Goal: Information Seeking & Learning: Learn about a topic

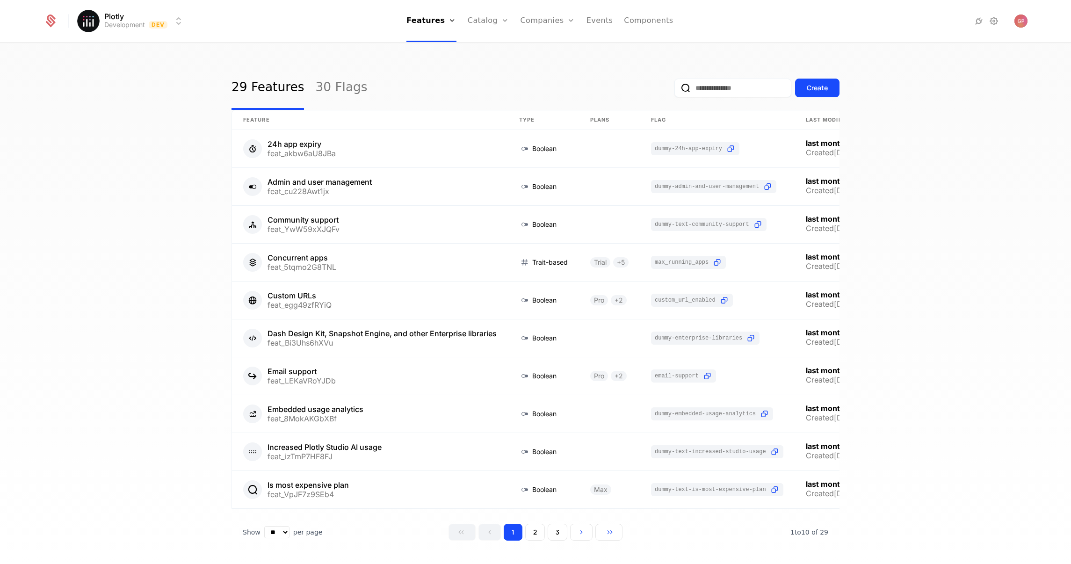
click at [169, 19] on html "Plotly Development Dev Features Features Flags Catalog Plans Add Ons Credits Co…" at bounding box center [535, 282] width 1071 height 564
click at [519, 20] on html "Plotly Development Dev Features Features Flags Catalog Plans Add Ons Credits Co…" at bounding box center [535, 282] width 1071 height 564
click at [533, 21] on link "Companies" at bounding box center [547, 21] width 55 height 42
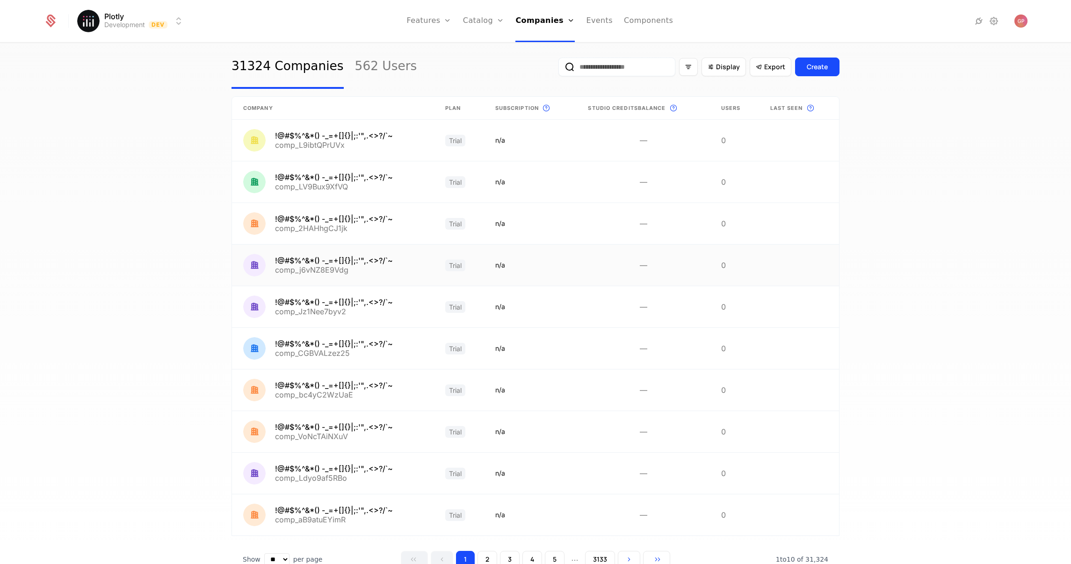
scroll to position [57, 0]
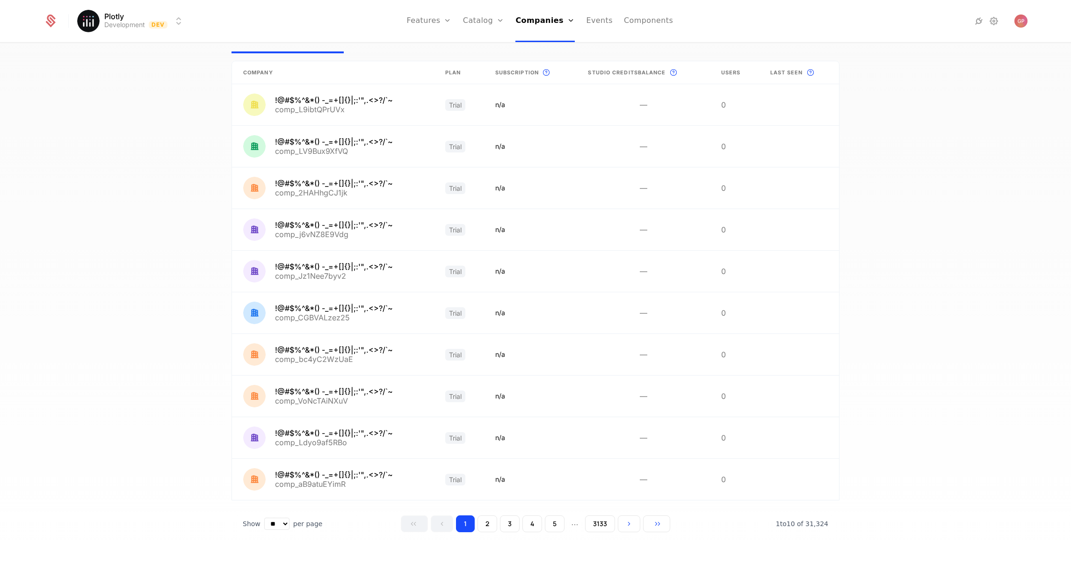
click at [545, 528] on button "5" at bounding box center [555, 523] width 20 height 17
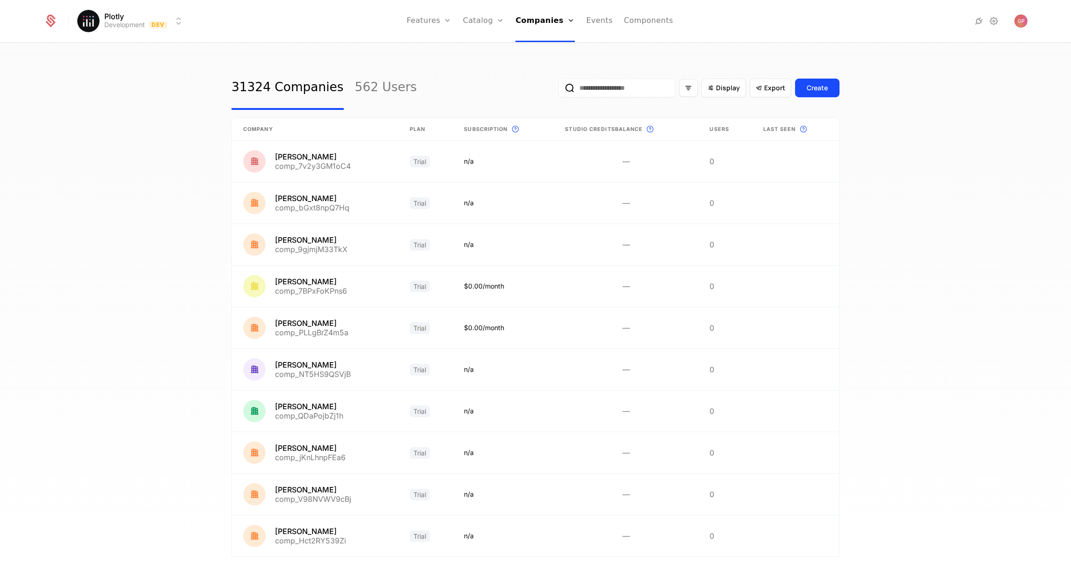
click at [486, 49] on link "Plans" at bounding box center [498, 45] width 48 height 7
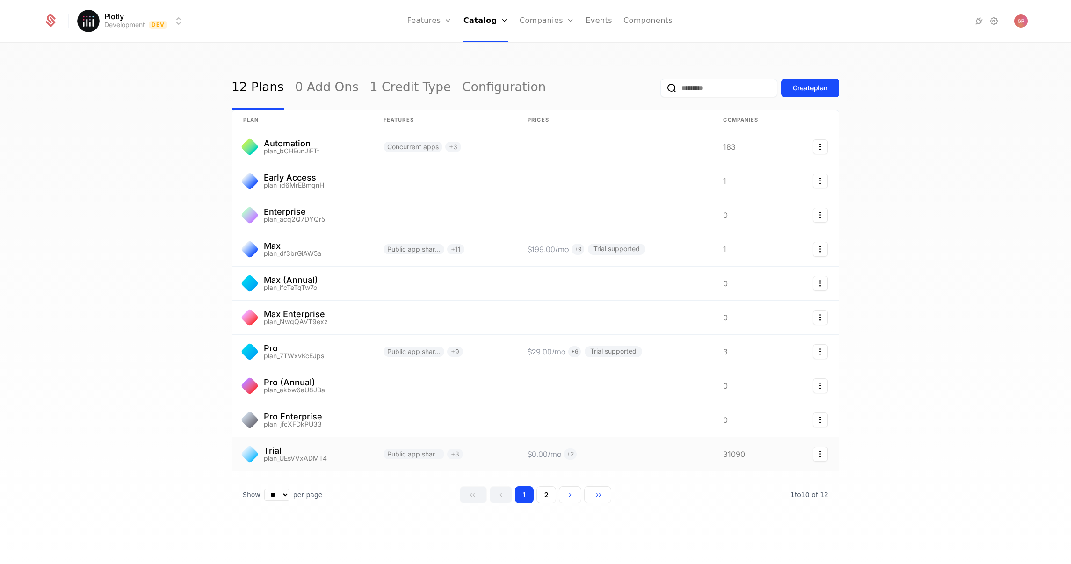
click at [684, 454] on link at bounding box center [613, 454] width 195 height 34
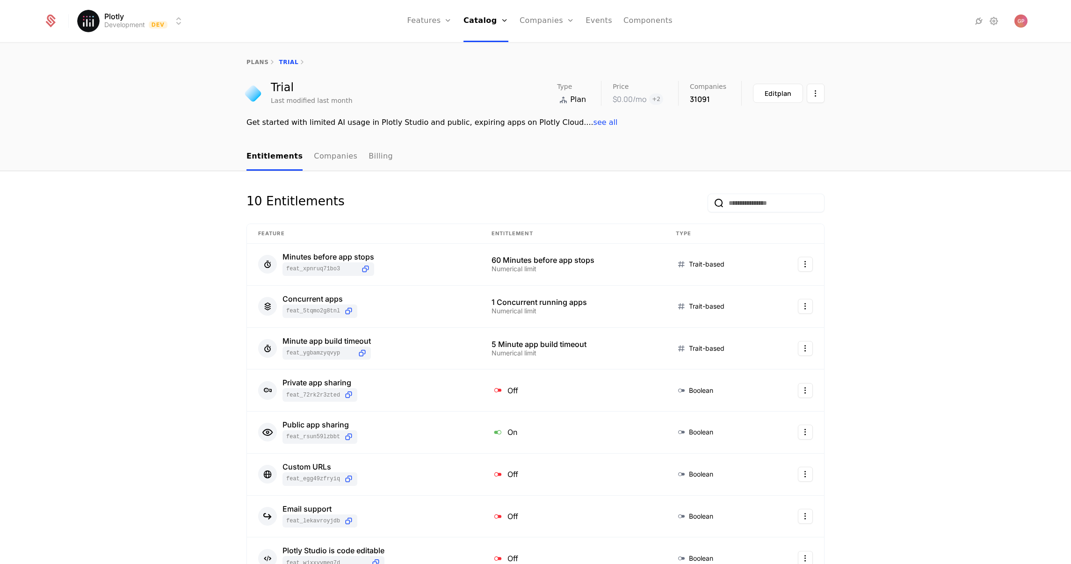
click at [342, 161] on link "Companies" at bounding box center [335, 157] width 43 height 28
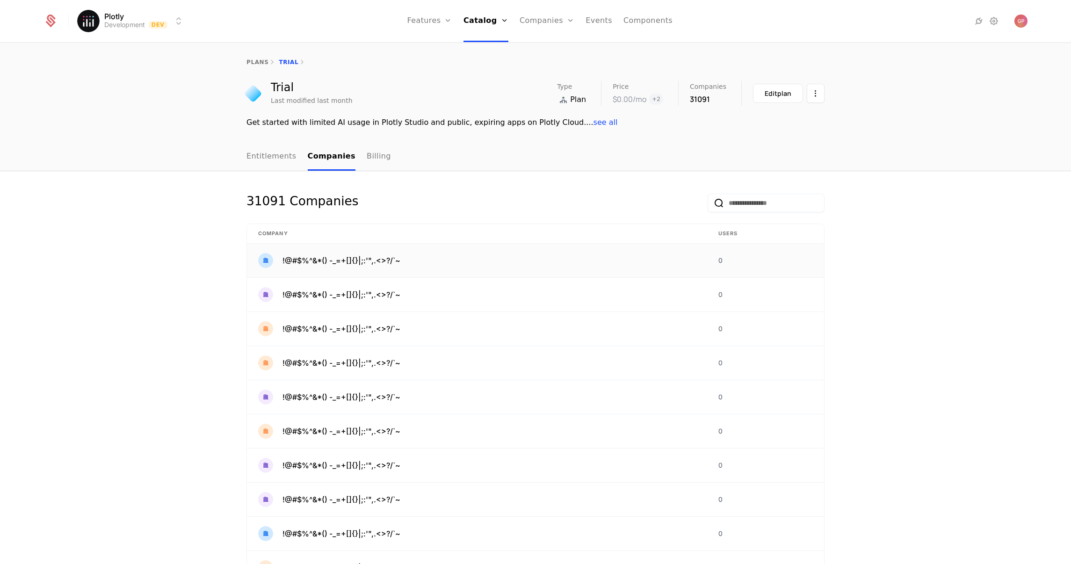
click at [386, 260] on span "!@#$%^&*() -_=+[]{}|;:'",.<>?/`~" at bounding box center [341, 260] width 118 height 11
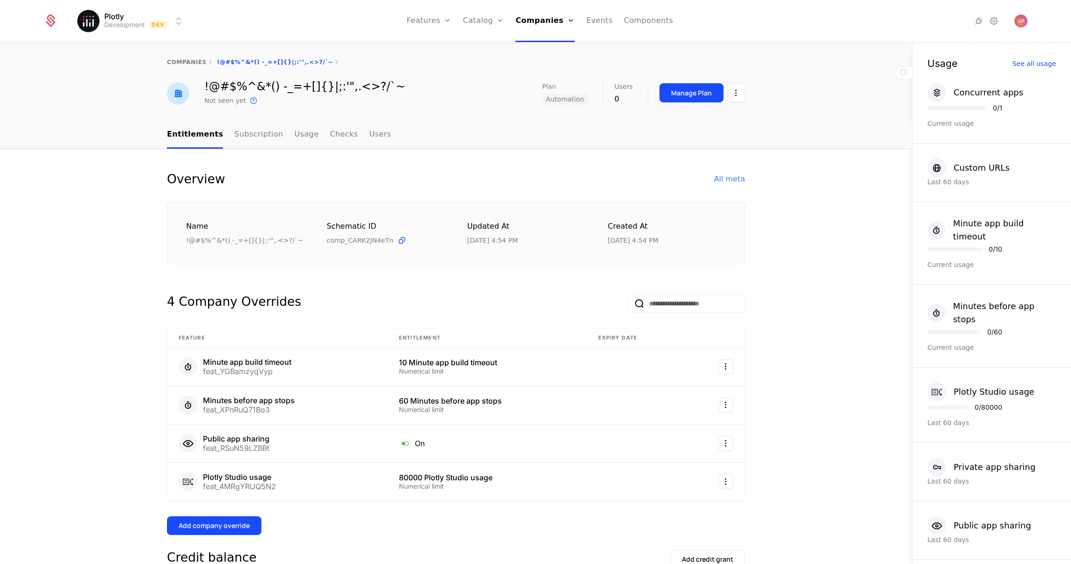
click at [729, 180] on div "All meta" at bounding box center [729, 178] width 31 height 11
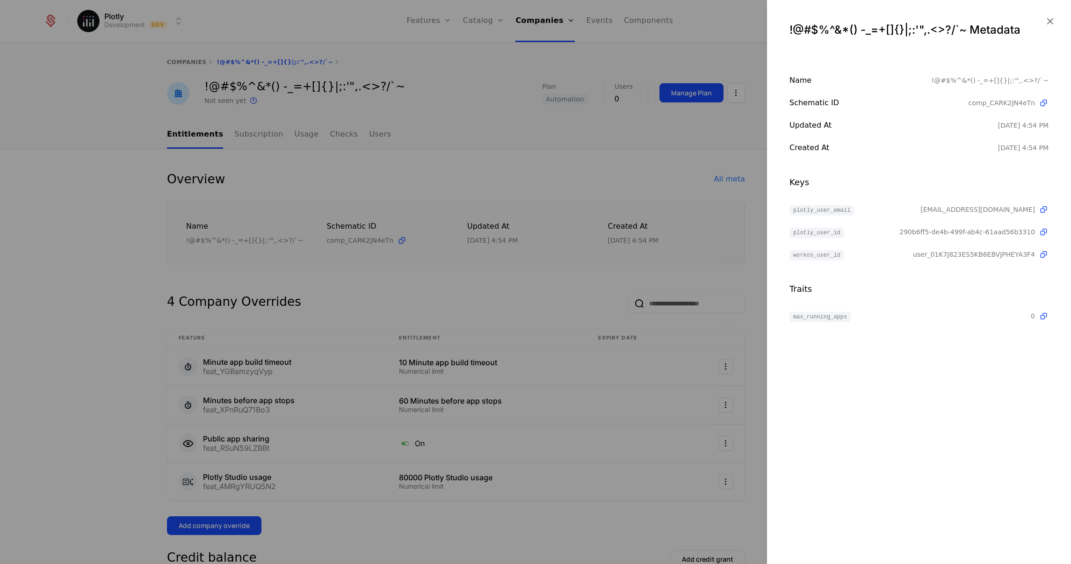
click at [355, 176] on div at bounding box center [535, 282] width 1071 height 564
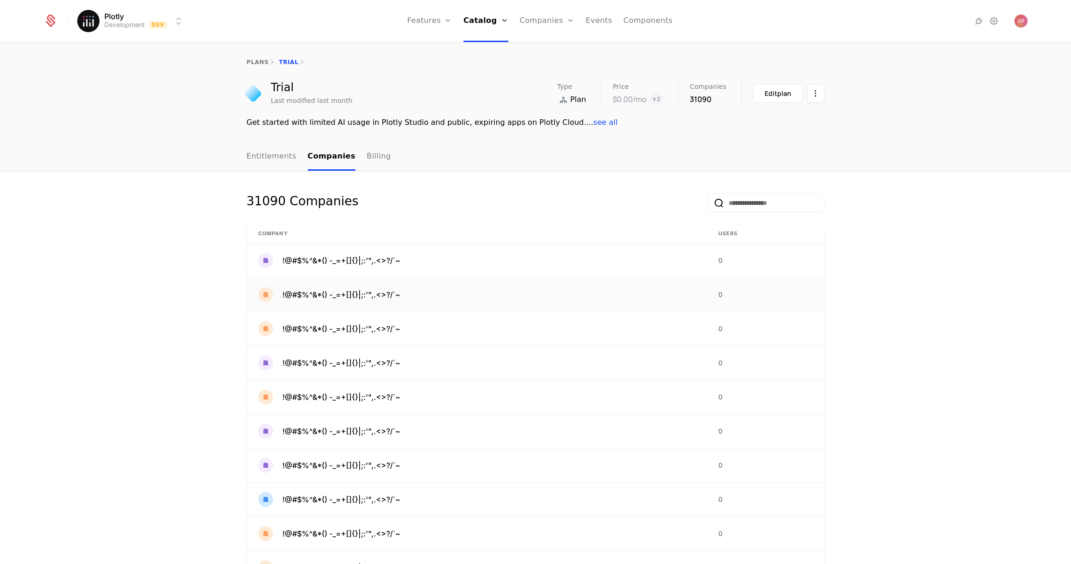
click at [354, 296] on span "!@#$%^&*() -_=+[]{}|;:'",.<>?/`~" at bounding box center [341, 294] width 118 height 11
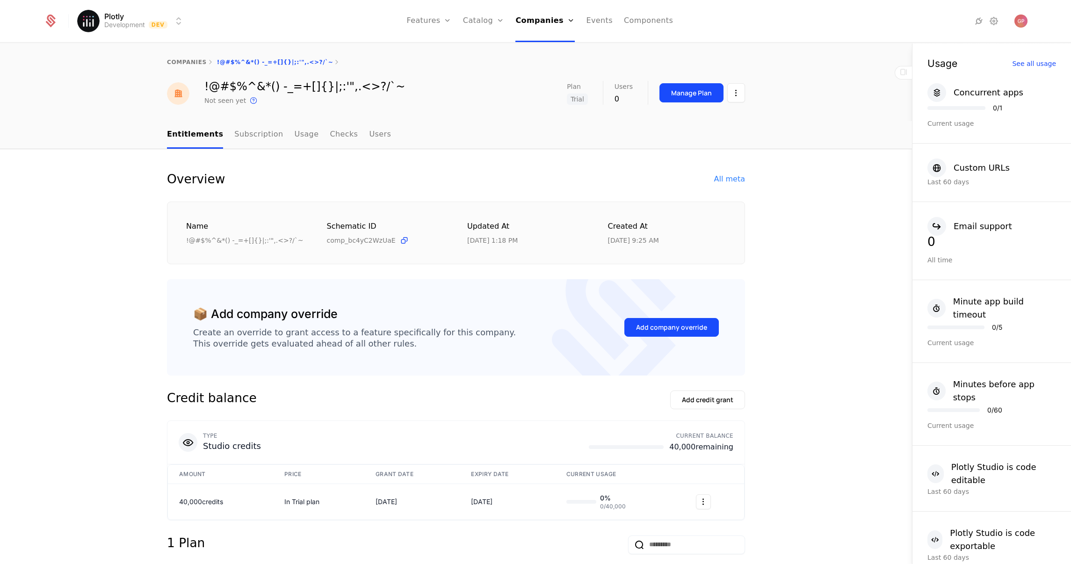
click at [732, 179] on div "All meta" at bounding box center [729, 178] width 31 height 11
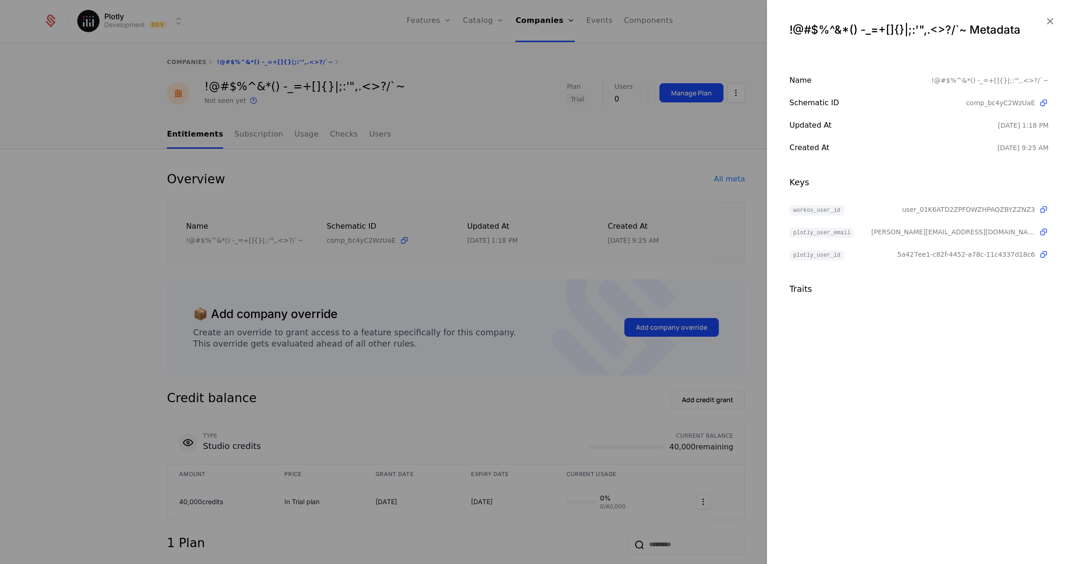
click at [72, 218] on div at bounding box center [535, 282] width 1071 height 564
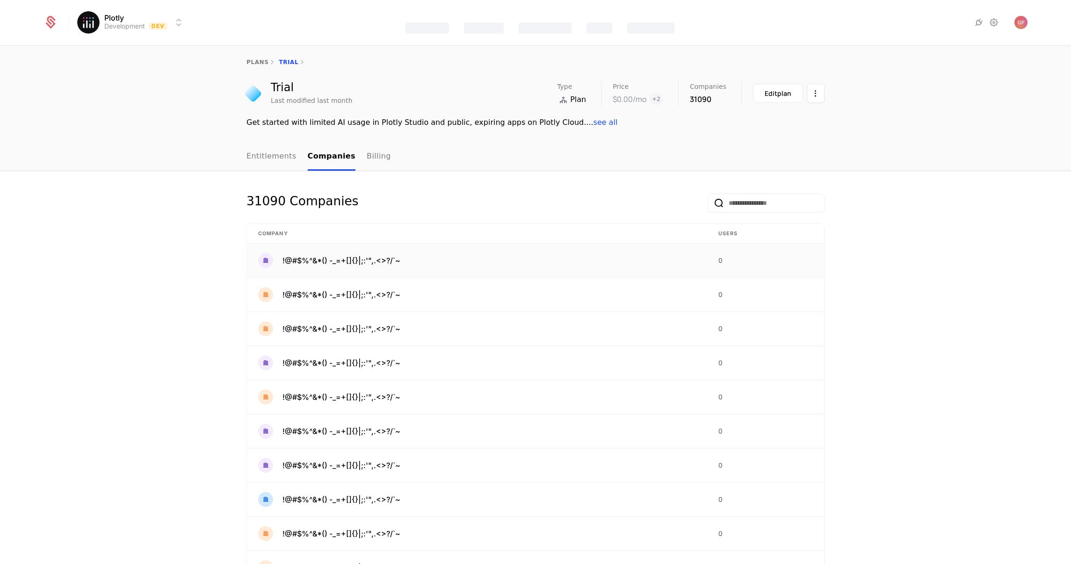
click at [592, 258] on div "!@#$%^&*() -_=+[]{}|;:'",.<>?/`~" at bounding box center [477, 260] width 438 height 15
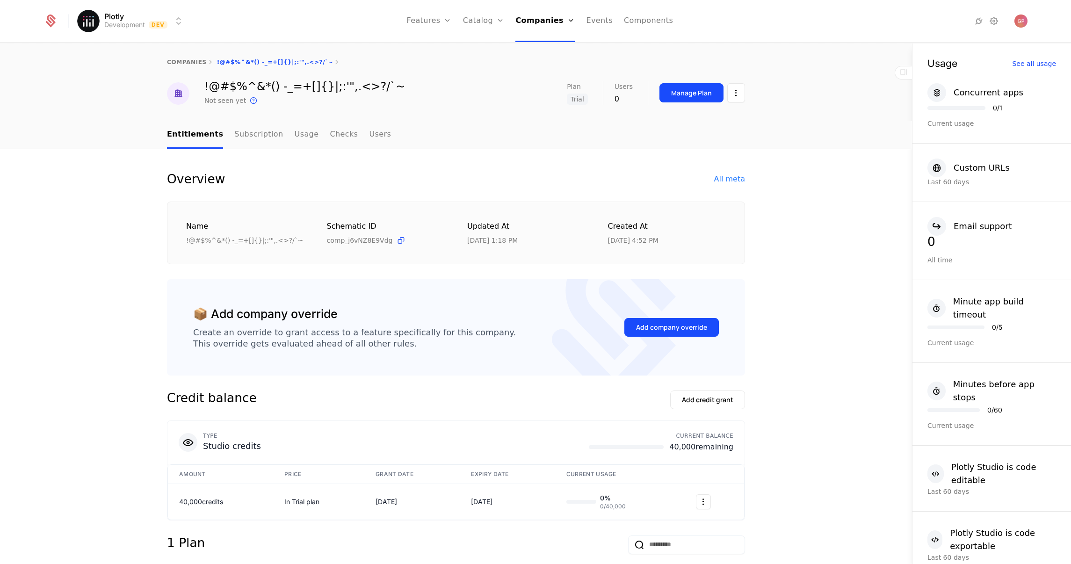
click at [740, 176] on div "All meta" at bounding box center [729, 178] width 31 height 11
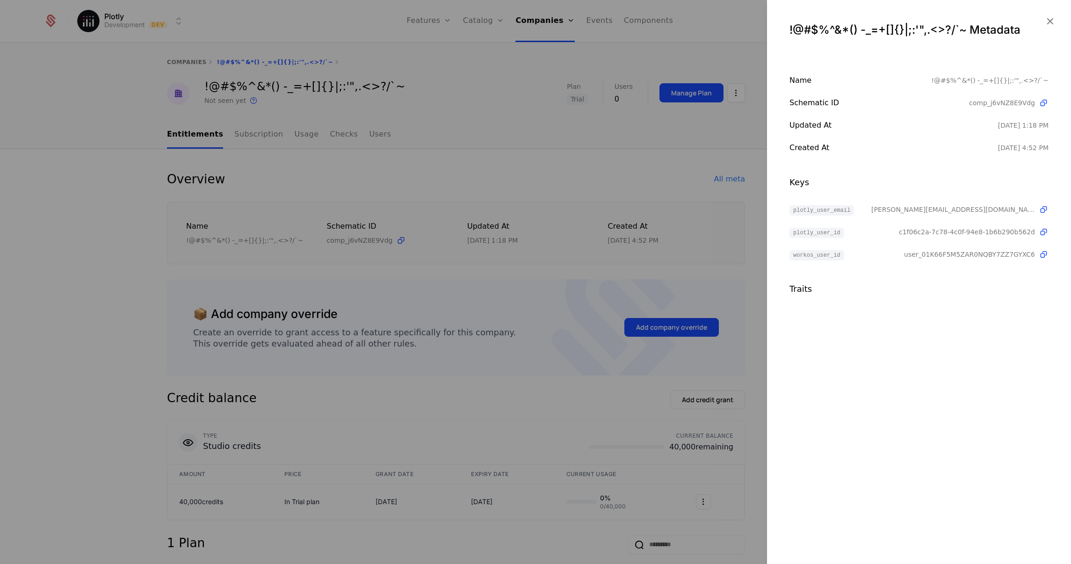
click at [643, 192] on div at bounding box center [535, 282] width 1071 height 564
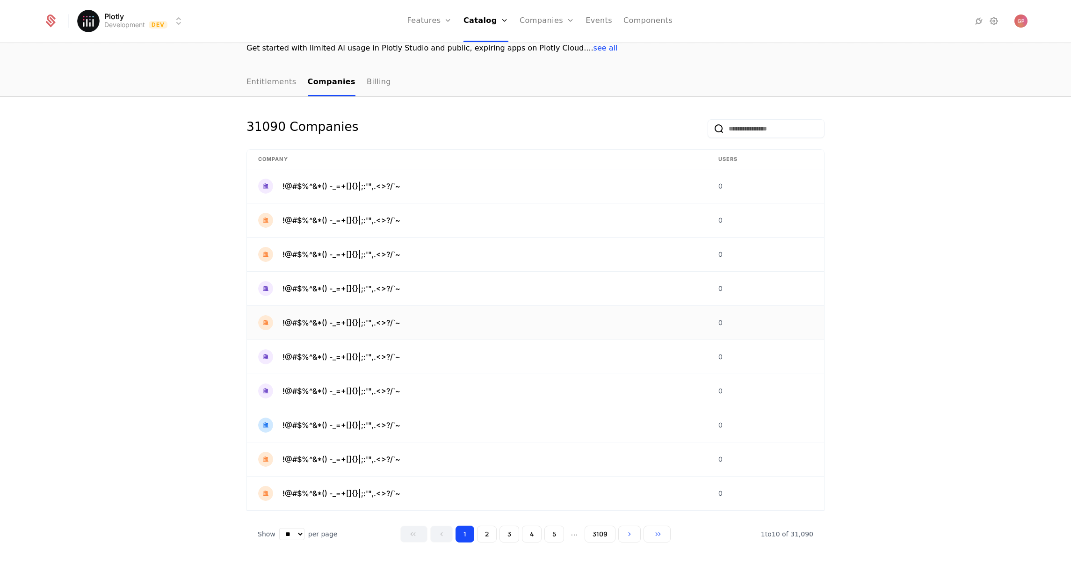
scroll to position [75, 0]
click at [369, 423] on span "!@#$%^&*() -_=+[]{}|;:'",.<>?/`~" at bounding box center [341, 424] width 118 height 11
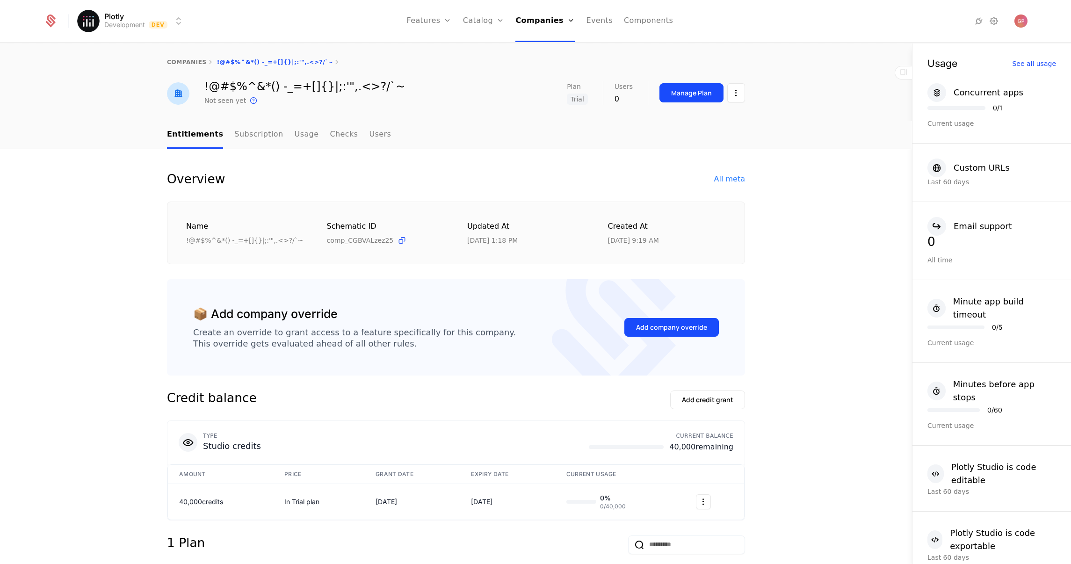
click at [735, 178] on div "All meta" at bounding box center [729, 178] width 31 height 11
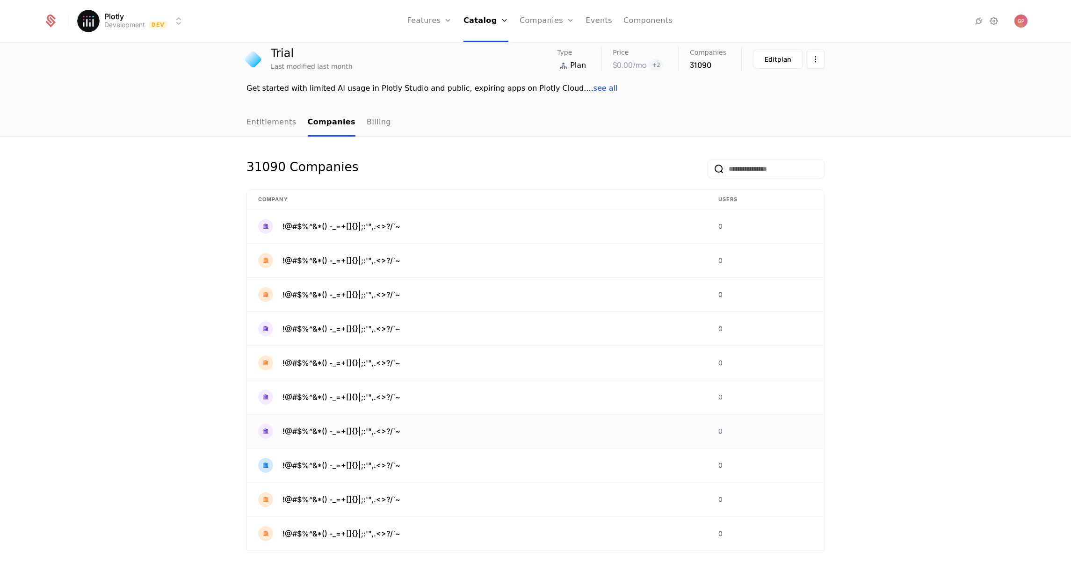
scroll to position [75, 0]
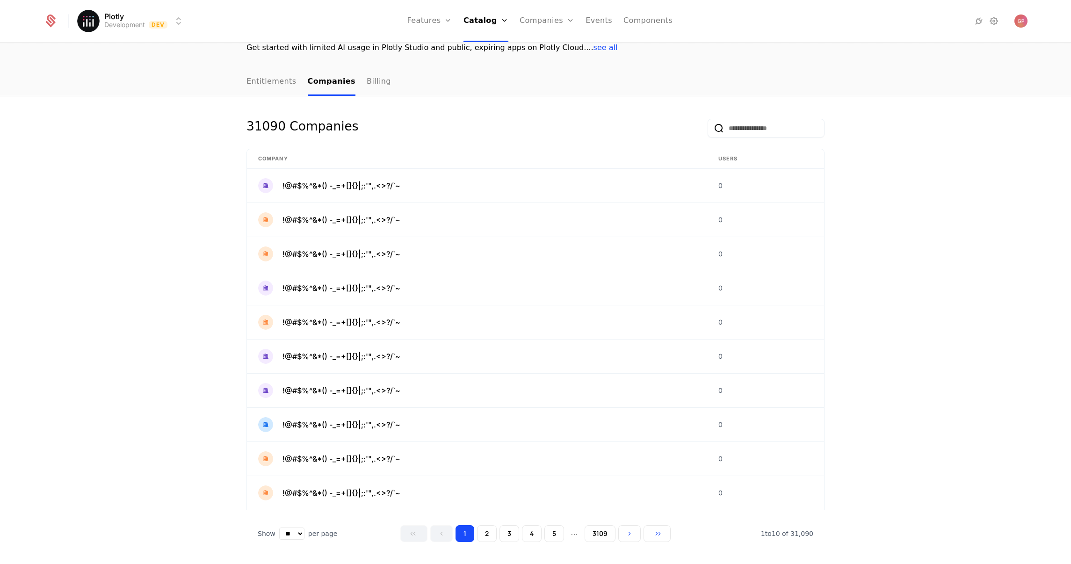
click at [554, 536] on button "5" at bounding box center [554, 533] width 20 height 17
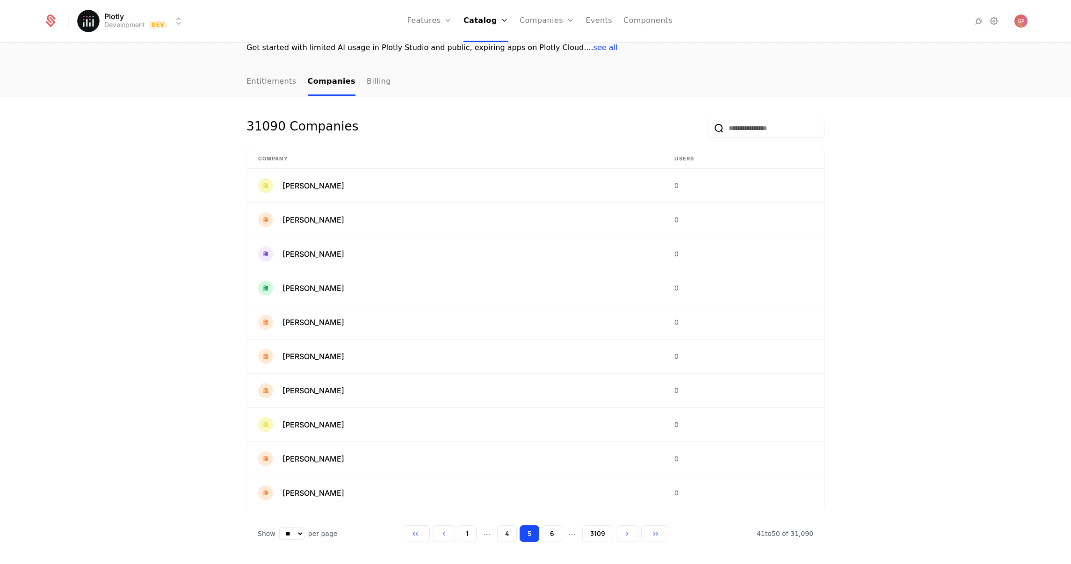
click at [509, 533] on button "4" at bounding box center [507, 533] width 20 height 17
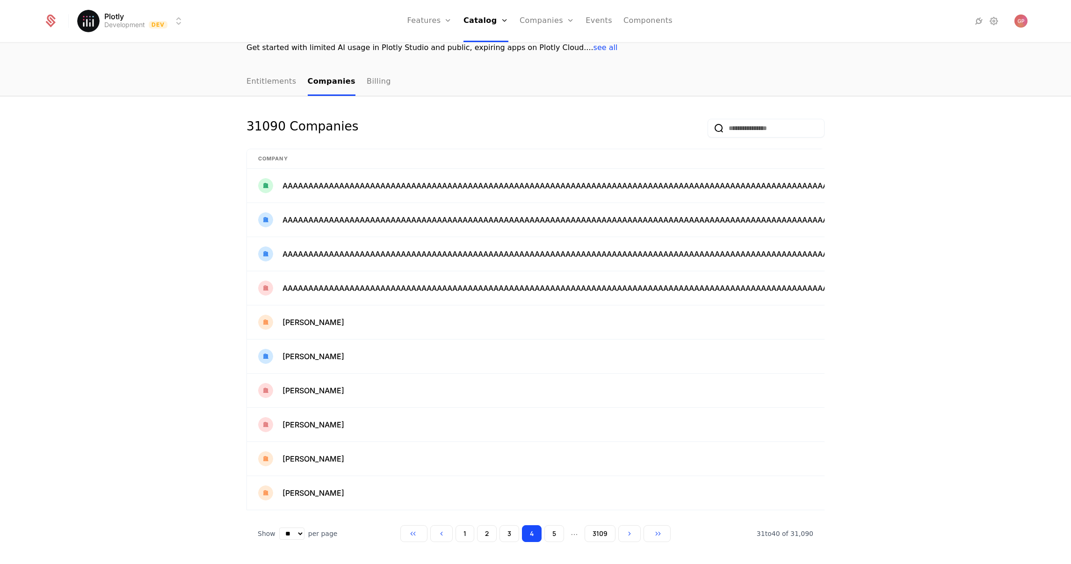
click at [488, 540] on button "2" at bounding box center [487, 533] width 20 height 17
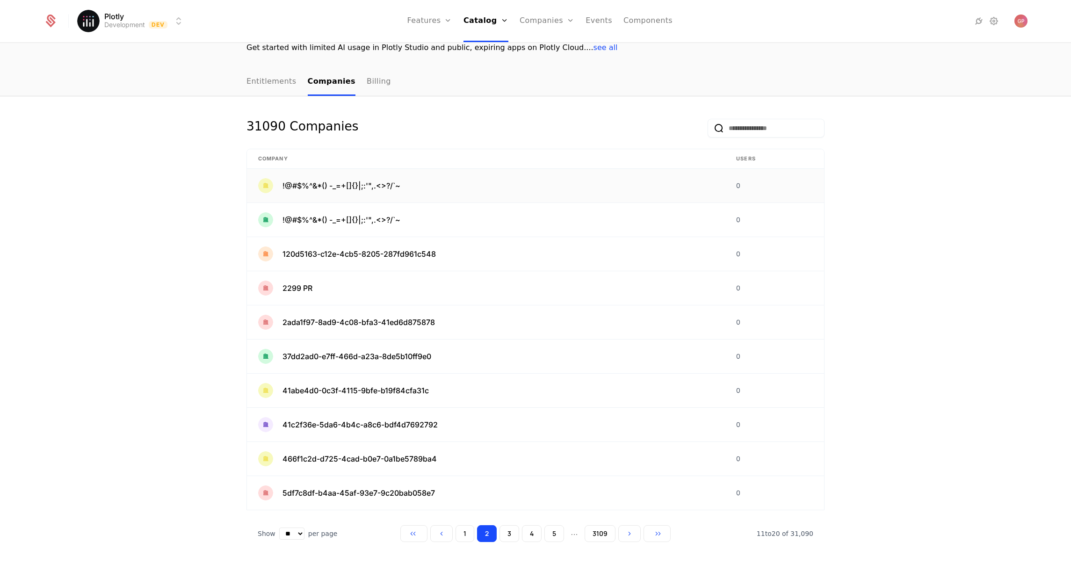
click at [360, 183] on span "!@#$%^&*() -_=+[]{}|;:'",.<>?/`~" at bounding box center [341, 185] width 118 height 11
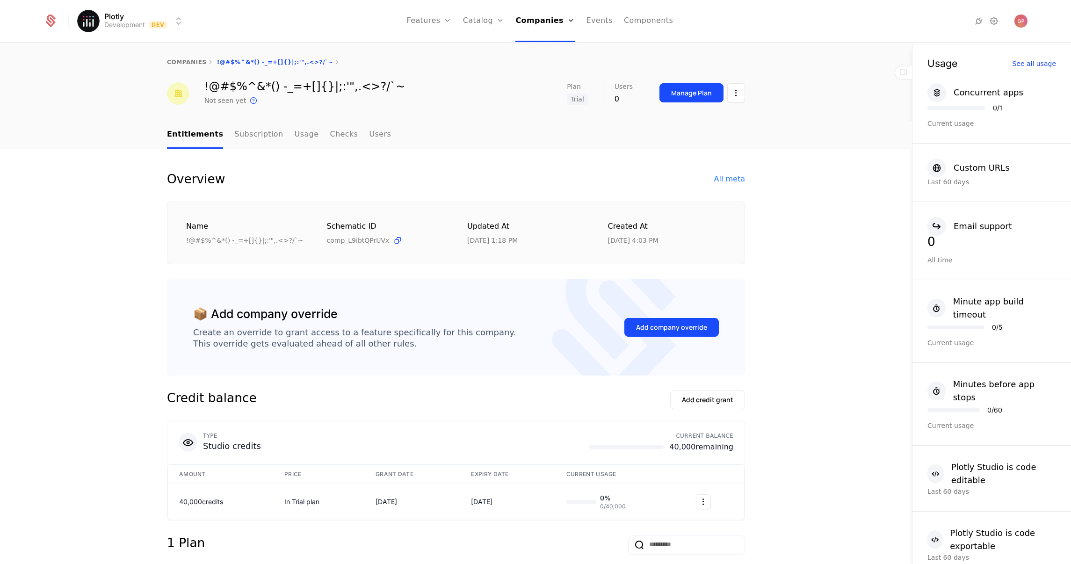
click at [726, 172] on div "Overview All meta" at bounding box center [456, 179] width 578 height 15
click at [726, 181] on div "All meta" at bounding box center [729, 178] width 31 height 11
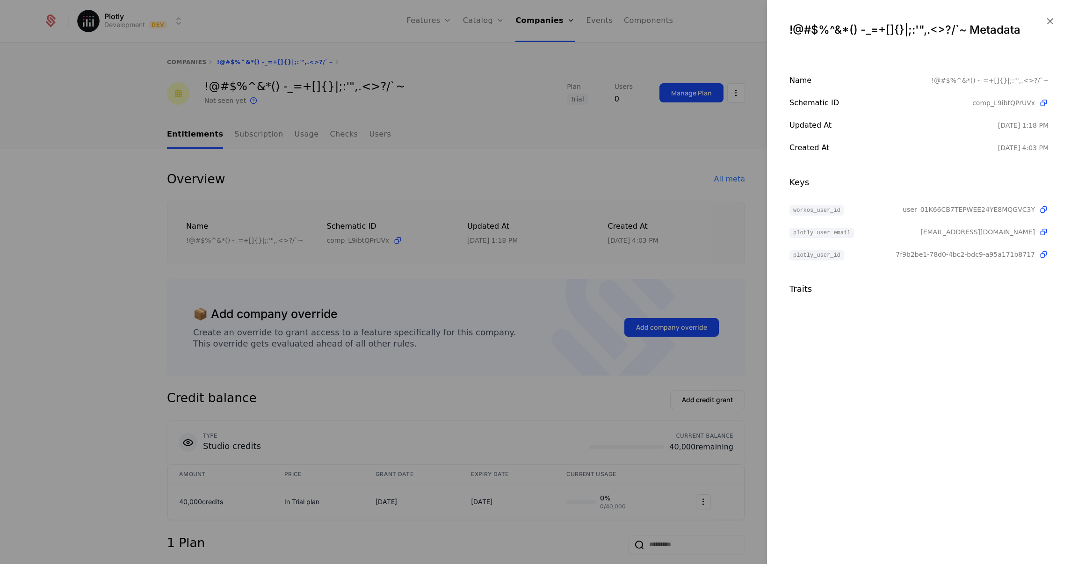
click at [65, 69] on div at bounding box center [535, 282] width 1071 height 564
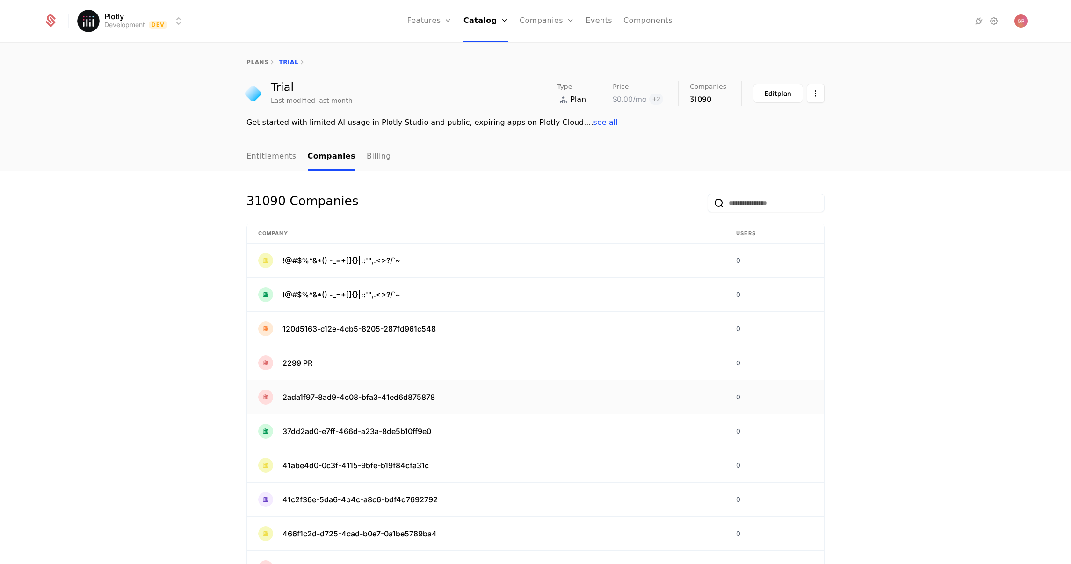
click at [410, 397] on span "2ada1f97-8ad9-4c08-bfa3-41ed6d875878" at bounding box center [358, 396] width 152 height 11
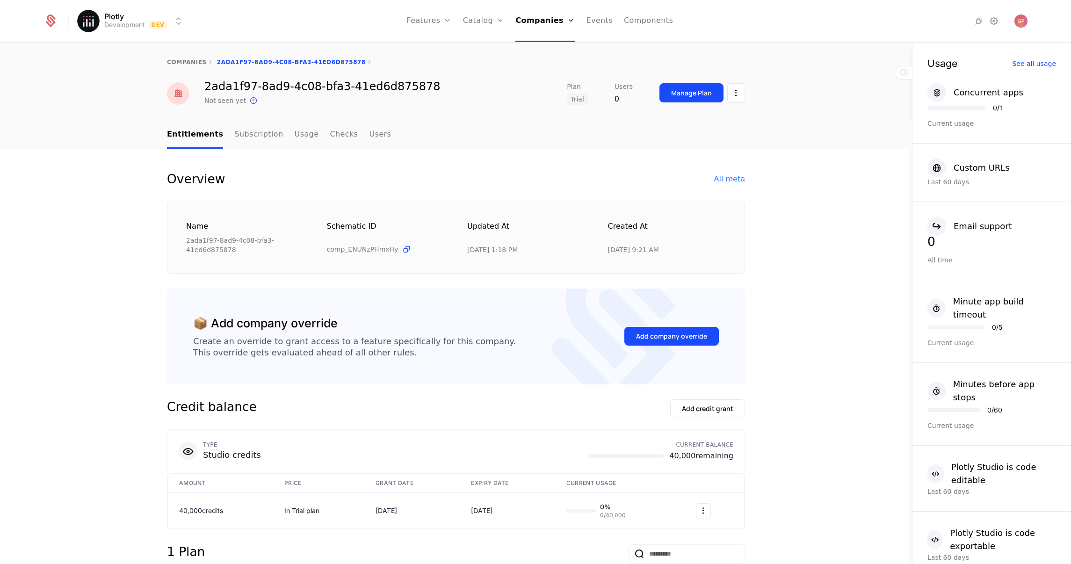
click at [723, 181] on div "All meta" at bounding box center [729, 178] width 31 height 11
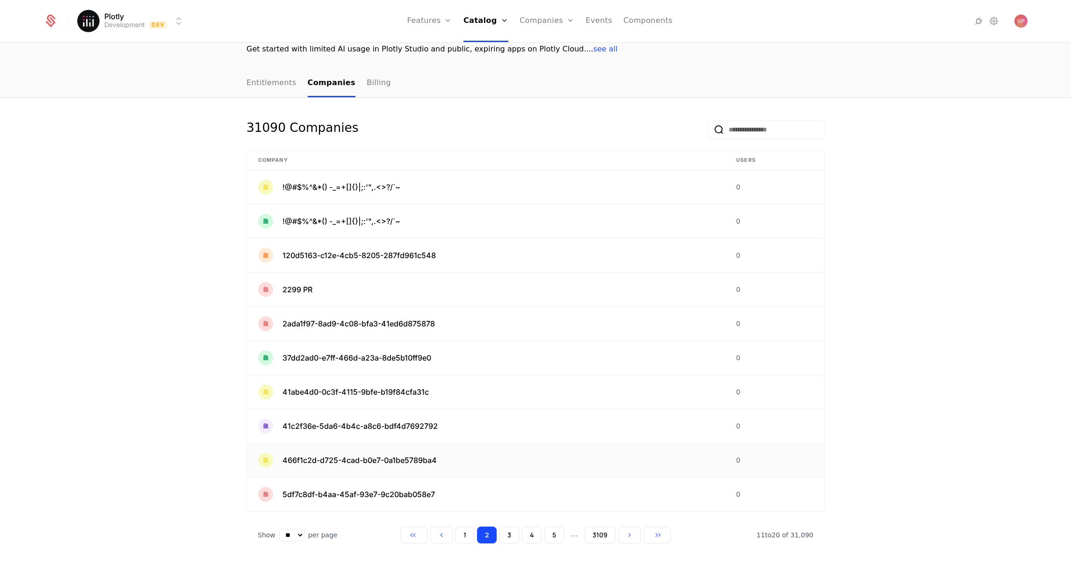
scroll to position [75, 0]
click at [514, 534] on button "3" at bounding box center [509, 533] width 20 height 17
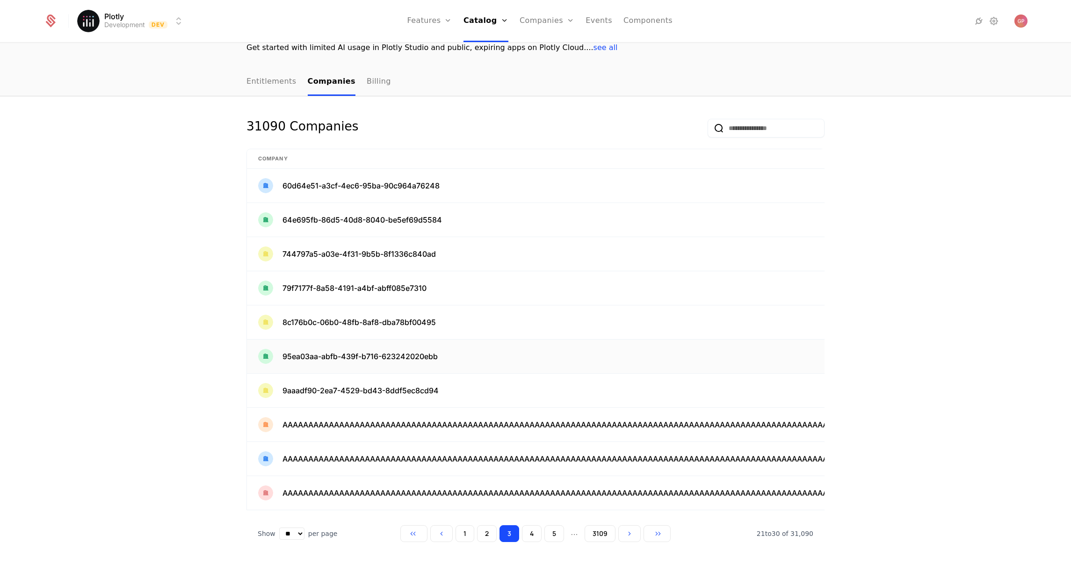
click at [360, 341] on td "95ea03aa-abfb-439f-b716-623242020ebb" at bounding box center [924, 356] width 1355 height 34
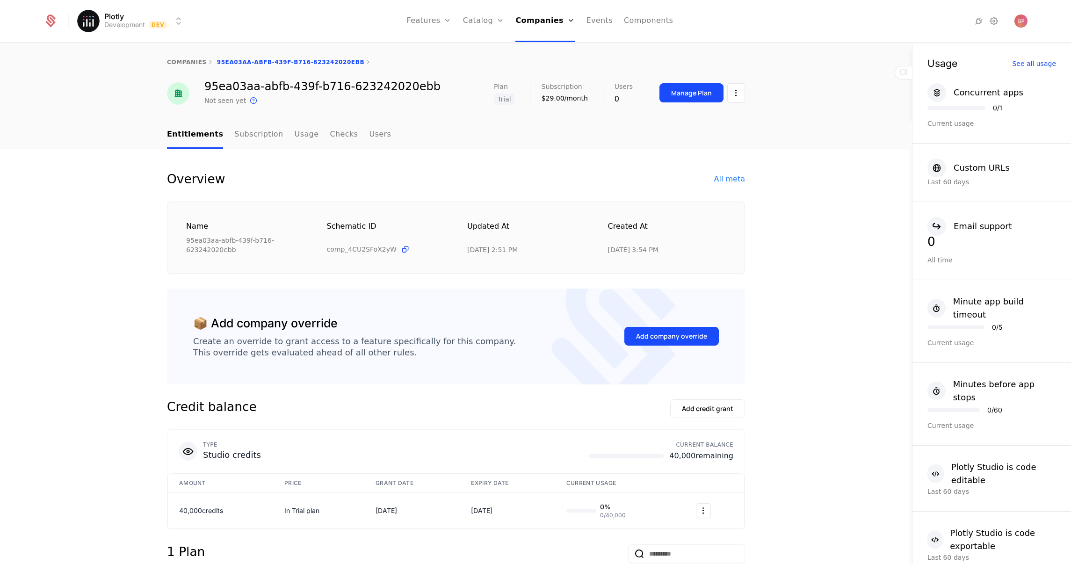
click at [729, 180] on div "All meta" at bounding box center [729, 178] width 31 height 11
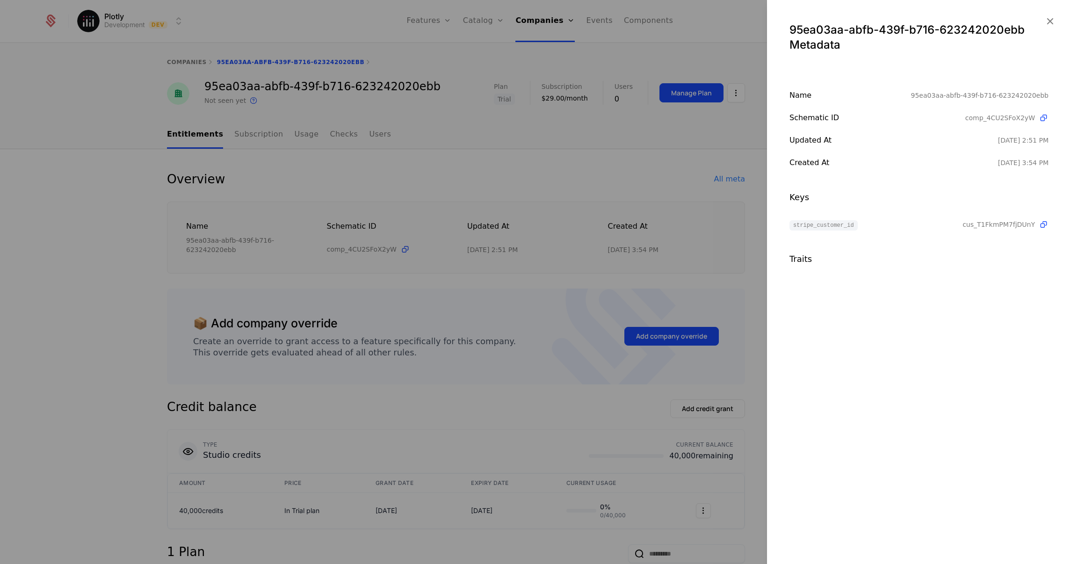
click at [378, 167] on div at bounding box center [535, 282] width 1071 height 564
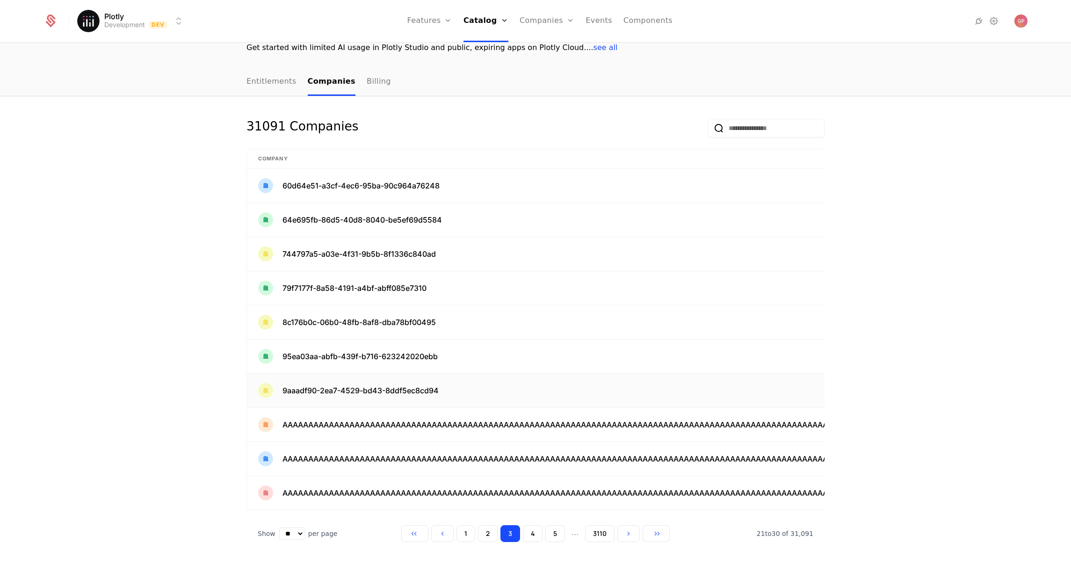
scroll to position [82, 0]
click at [558, 534] on button "5" at bounding box center [555, 533] width 20 height 17
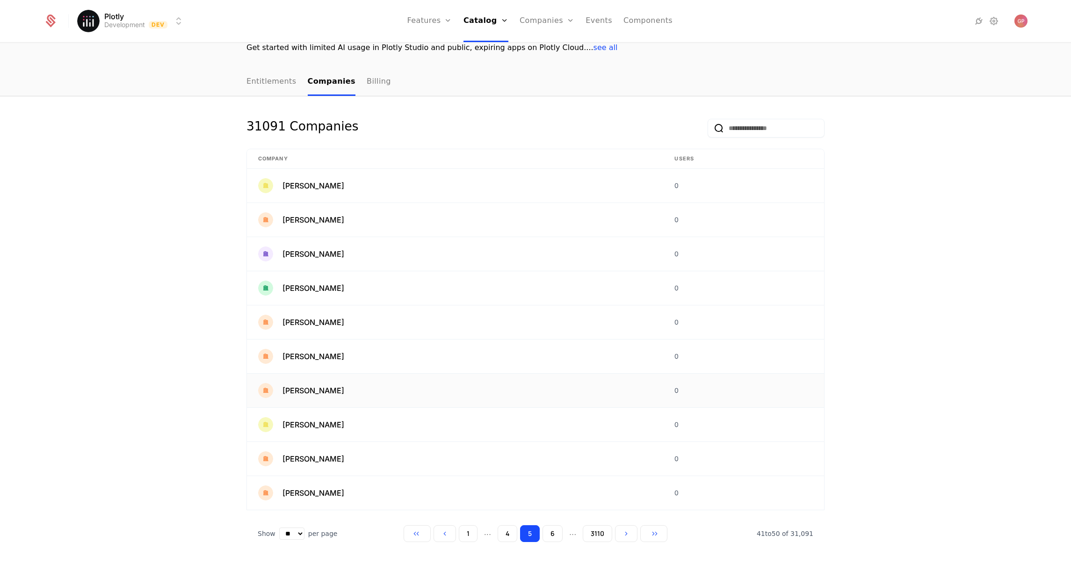
click at [471, 375] on td "Aaron Howell" at bounding box center [455, 391] width 416 height 34
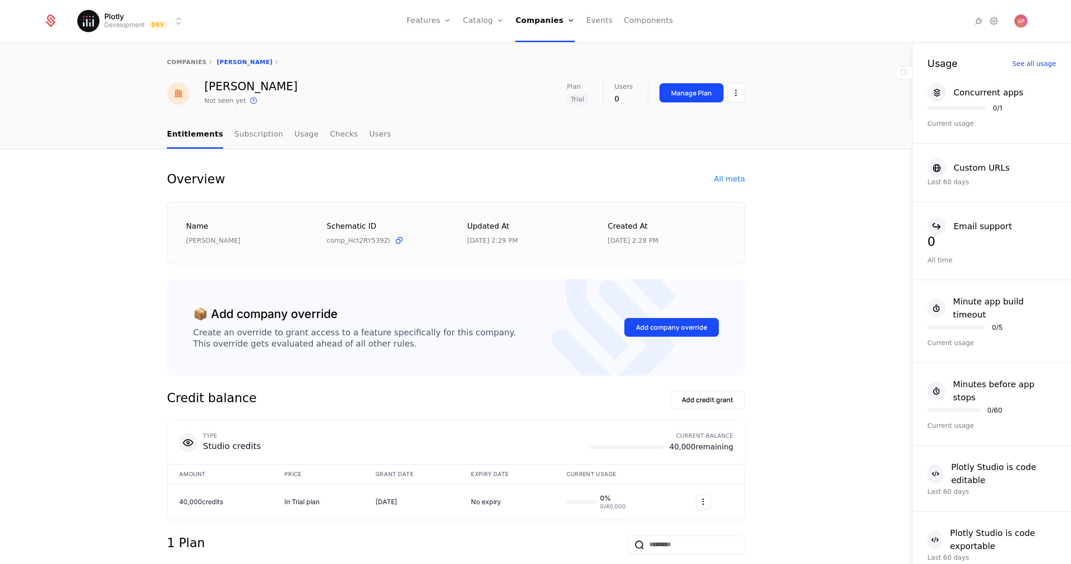
click at [724, 182] on div "All meta" at bounding box center [729, 178] width 31 height 11
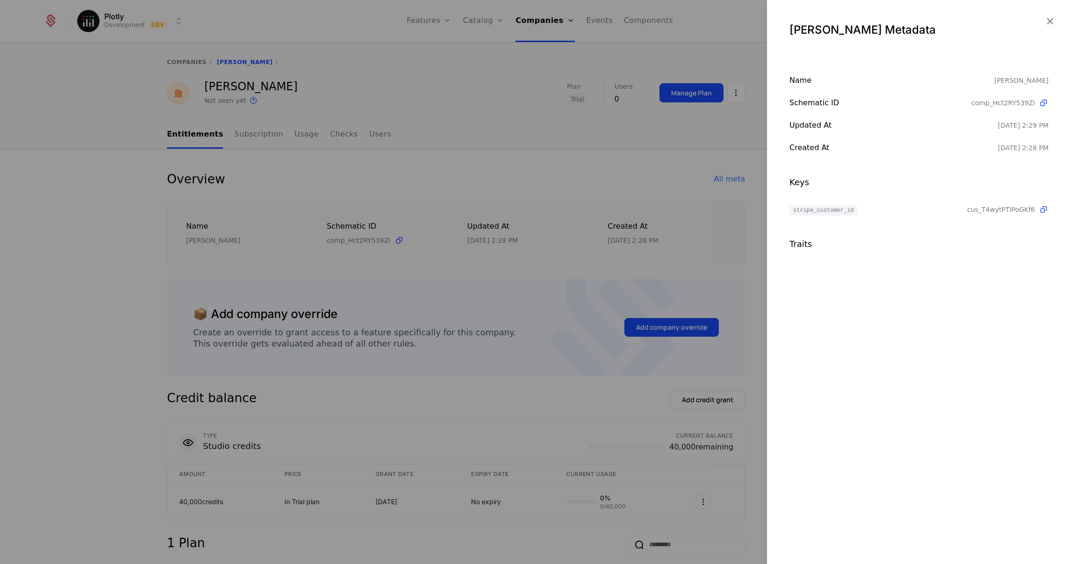
click at [148, 152] on div at bounding box center [535, 282] width 1071 height 564
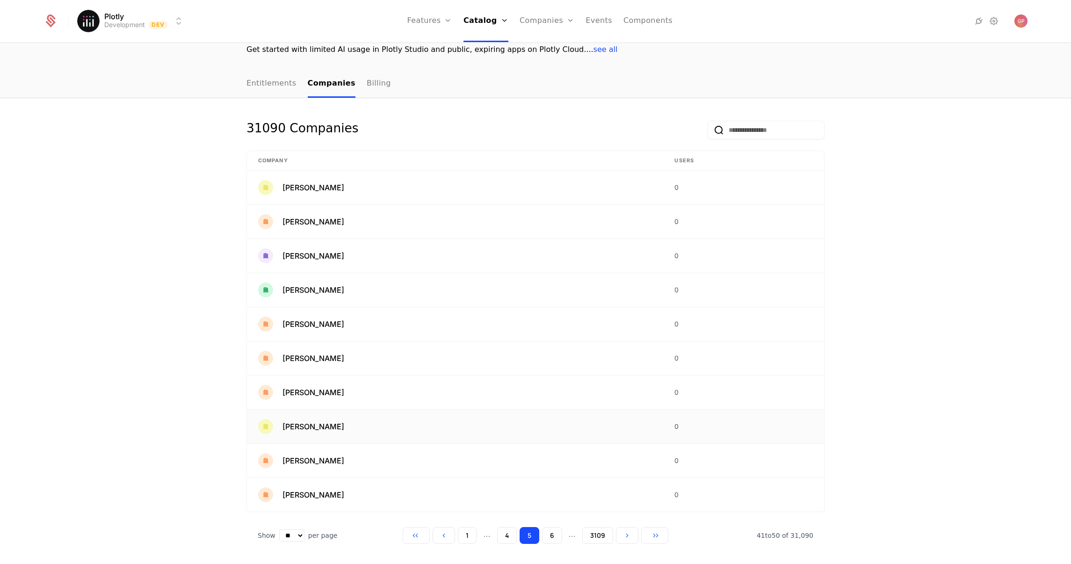
scroll to position [75, 0]
click at [589, 534] on button "3109" at bounding box center [597, 533] width 31 height 17
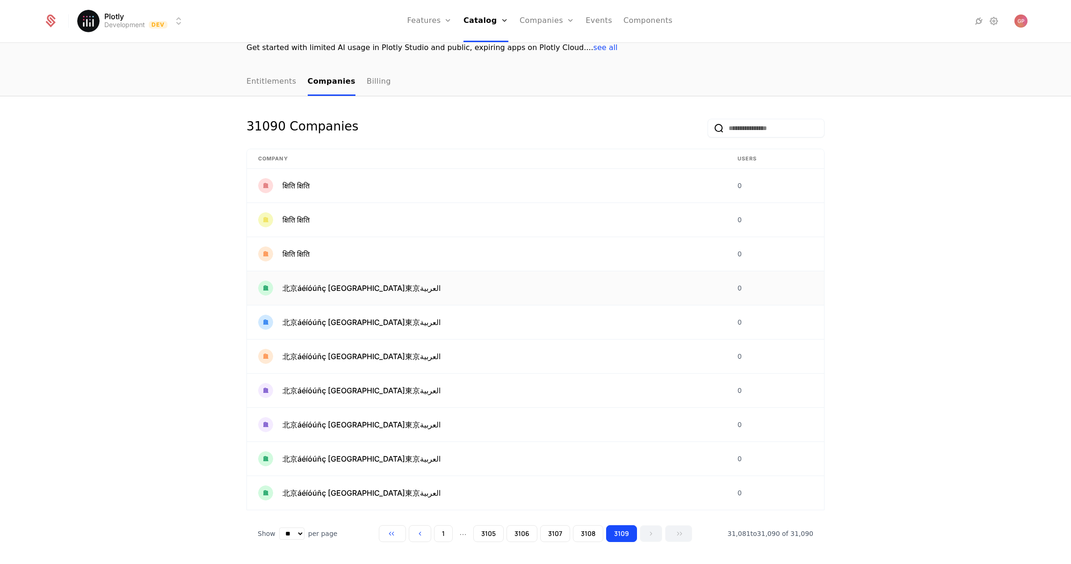
click at [365, 304] on td "北京áéíóúñç москва東京العربية" at bounding box center [486, 288] width 479 height 34
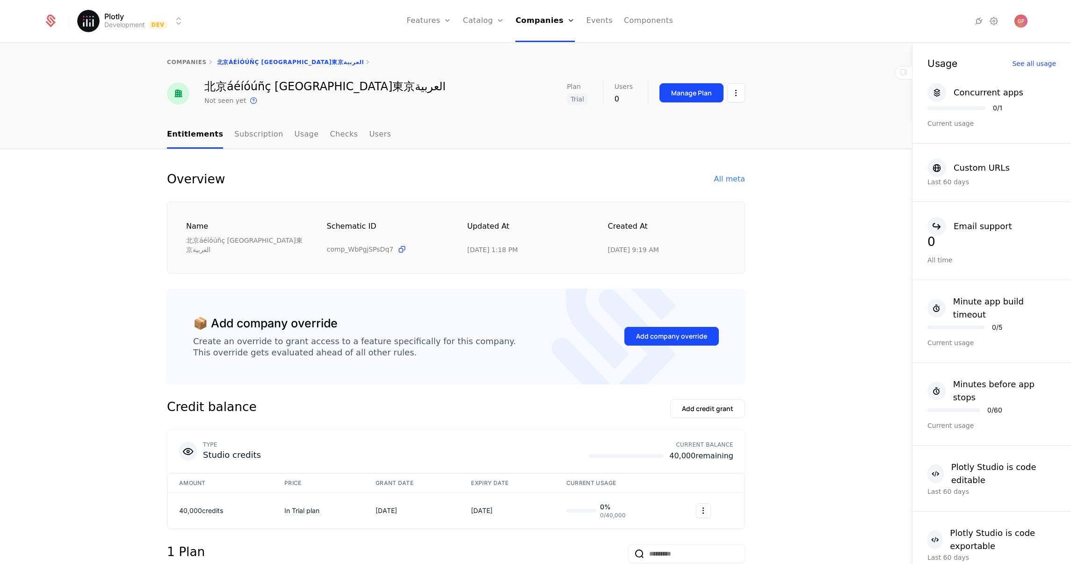
click at [729, 174] on div "All meta" at bounding box center [729, 178] width 31 height 11
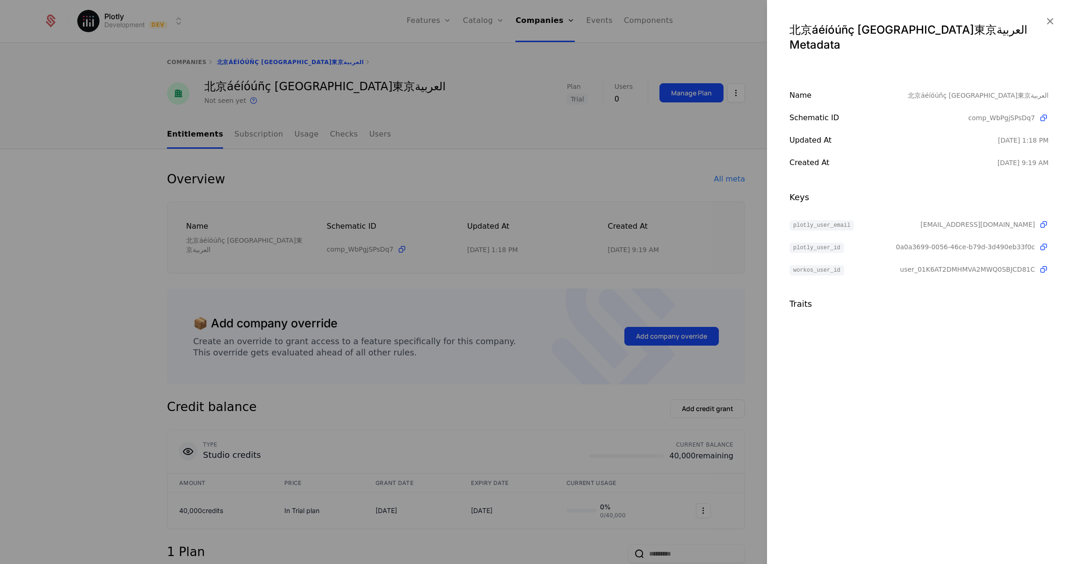
click at [530, 176] on div at bounding box center [535, 282] width 1071 height 564
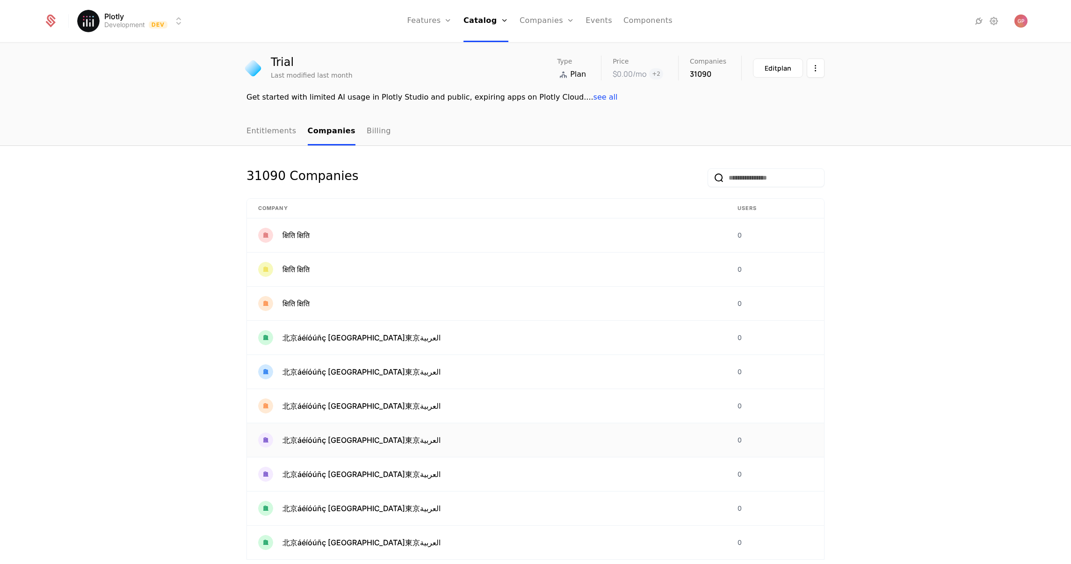
scroll to position [75, 0]
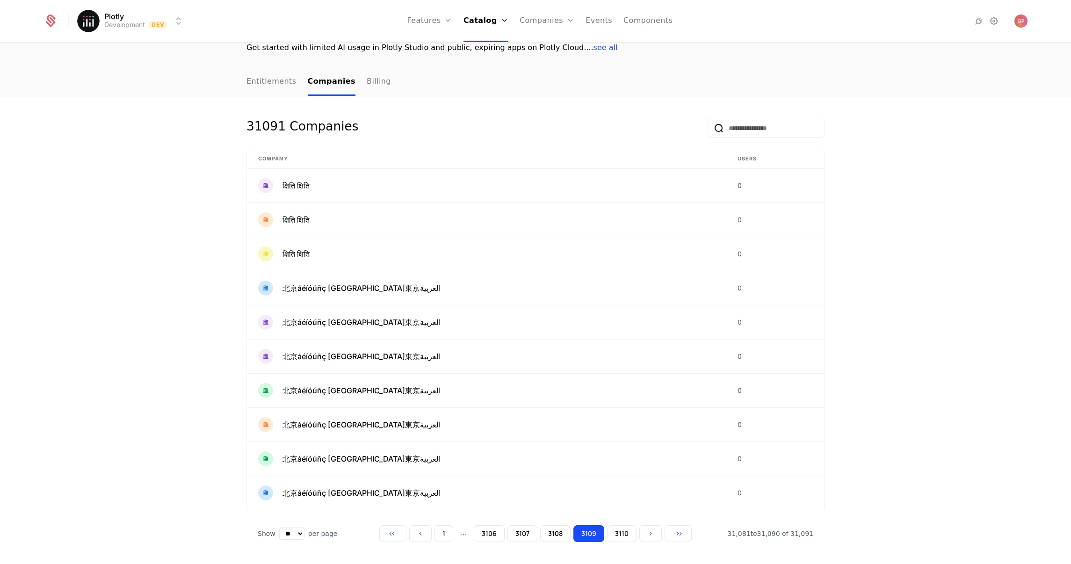
click at [485, 538] on button "3106" at bounding box center [489, 533] width 31 height 17
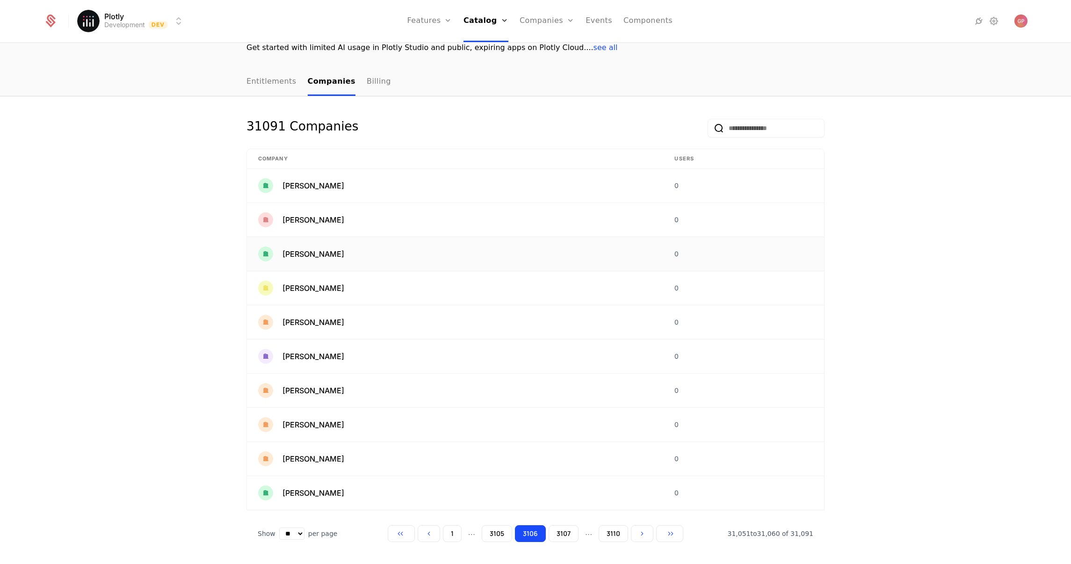
click at [306, 253] on span "Zoila Osinski" at bounding box center [313, 253] width 62 height 11
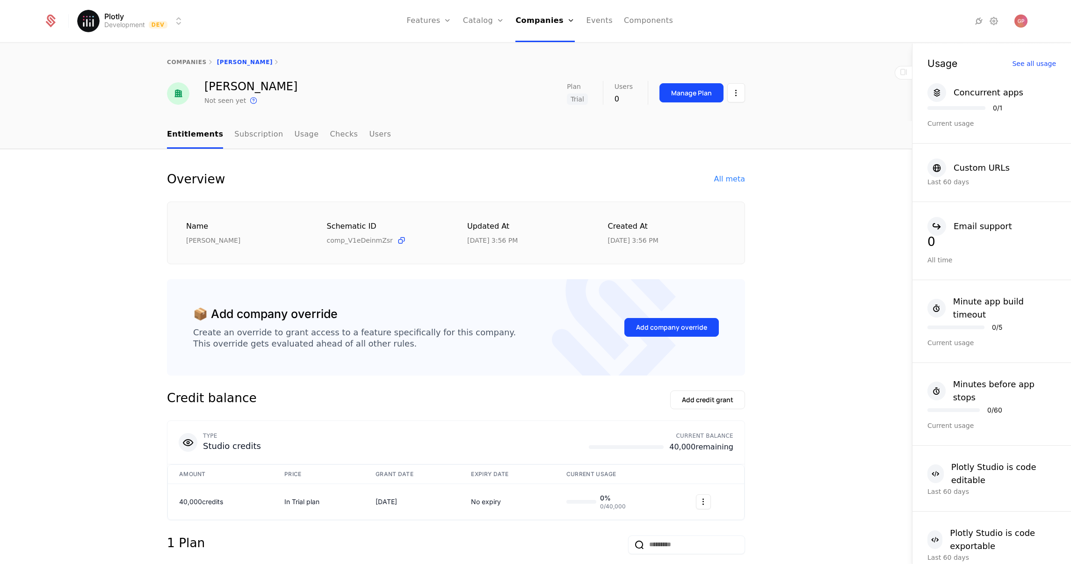
click at [726, 176] on div "All meta" at bounding box center [729, 178] width 31 height 11
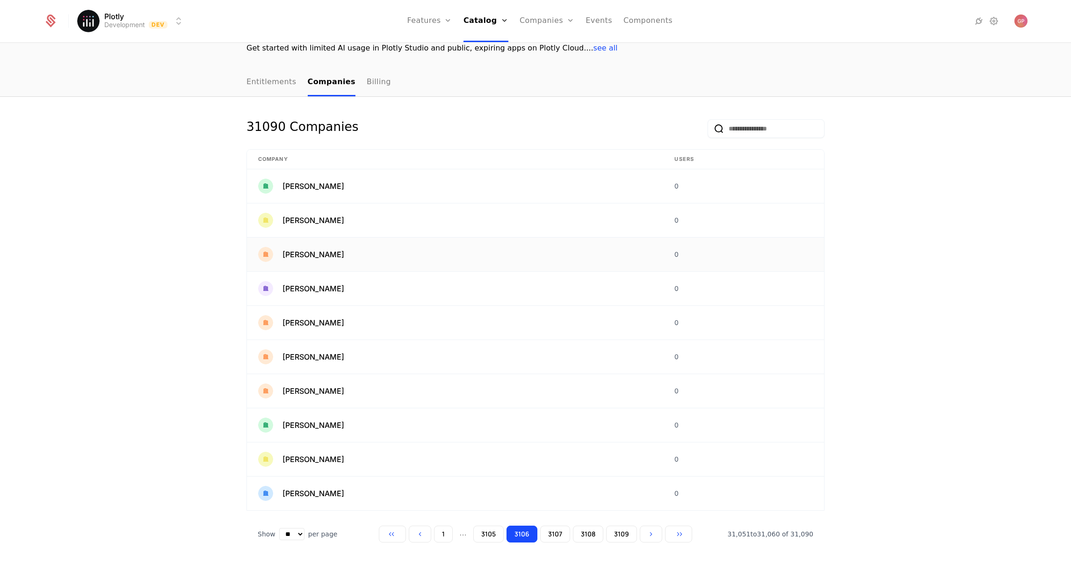
scroll to position [75, 0]
click at [367, 438] on td "Zola Osinski" at bounding box center [455, 425] width 416 height 34
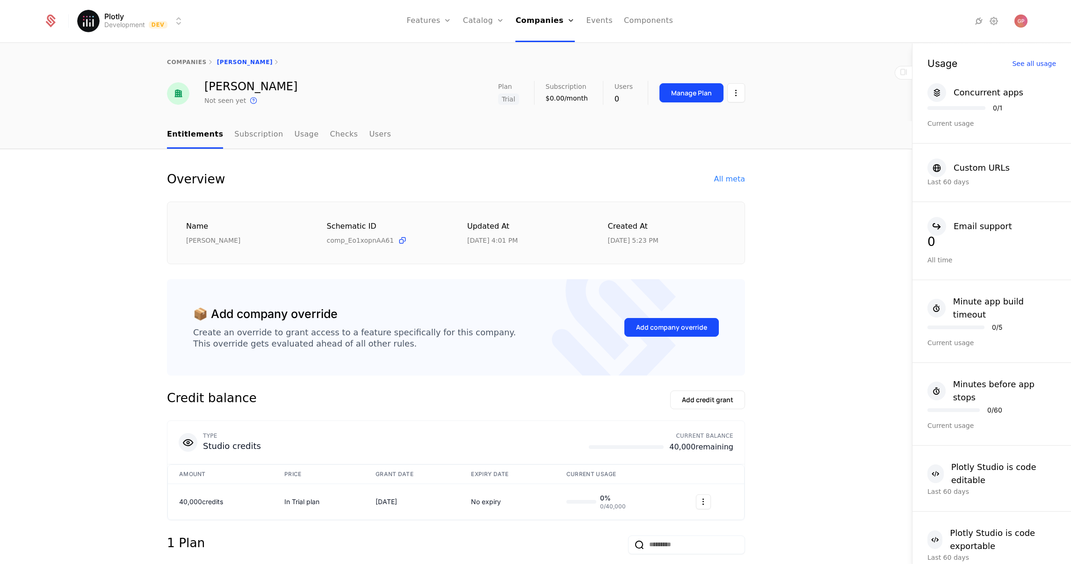
click at [729, 181] on div "All meta" at bounding box center [729, 178] width 31 height 11
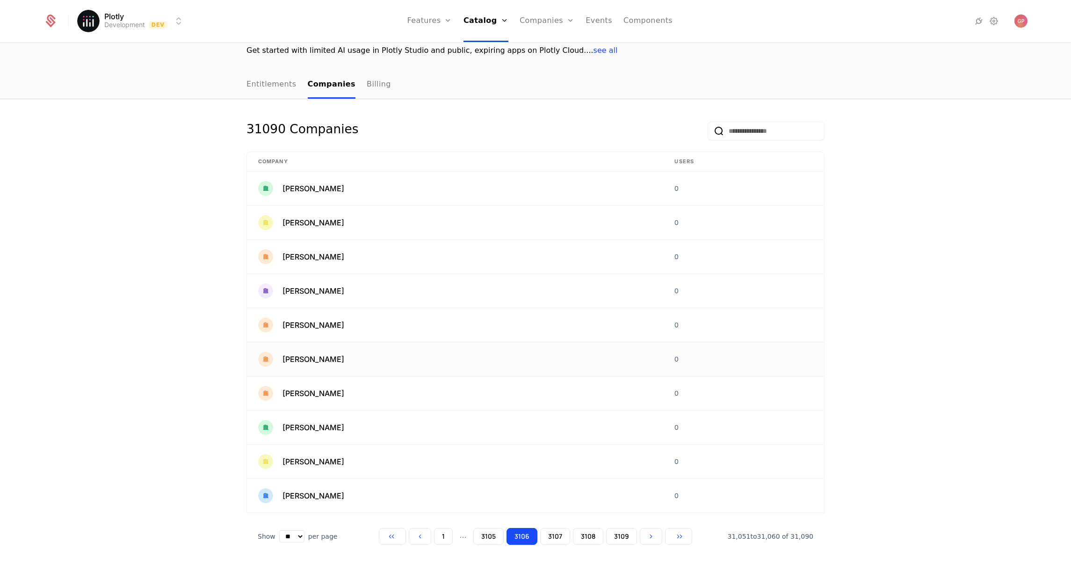
scroll to position [75, 0]
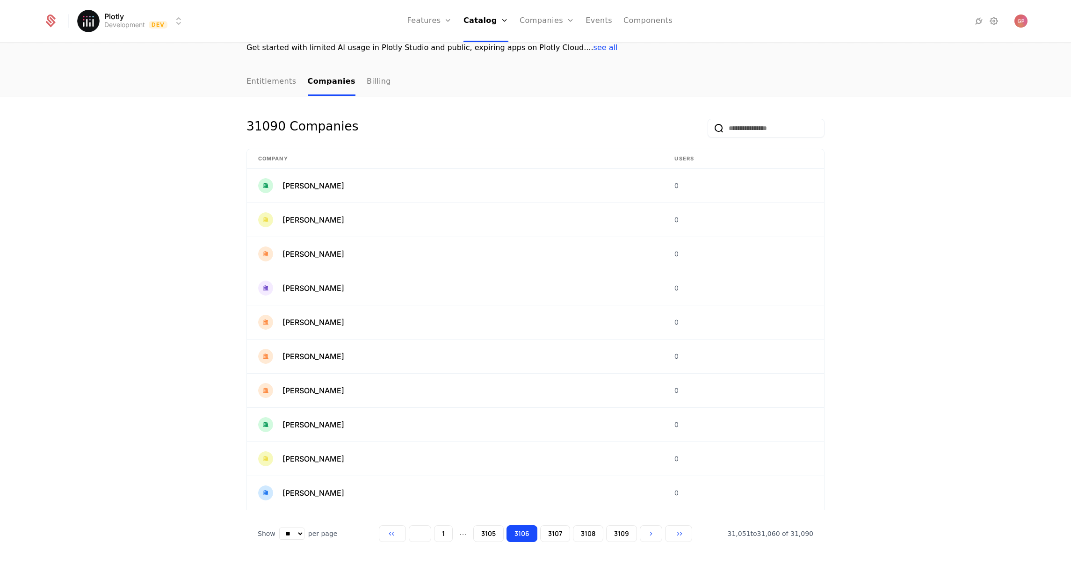
click at [412, 535] on button "Go to previous page" at bounding box center [420, 533] width 22 height 17
click at [417, 534] on button "Go to previous page" at bounding box center [428, 533] width 22 height 17
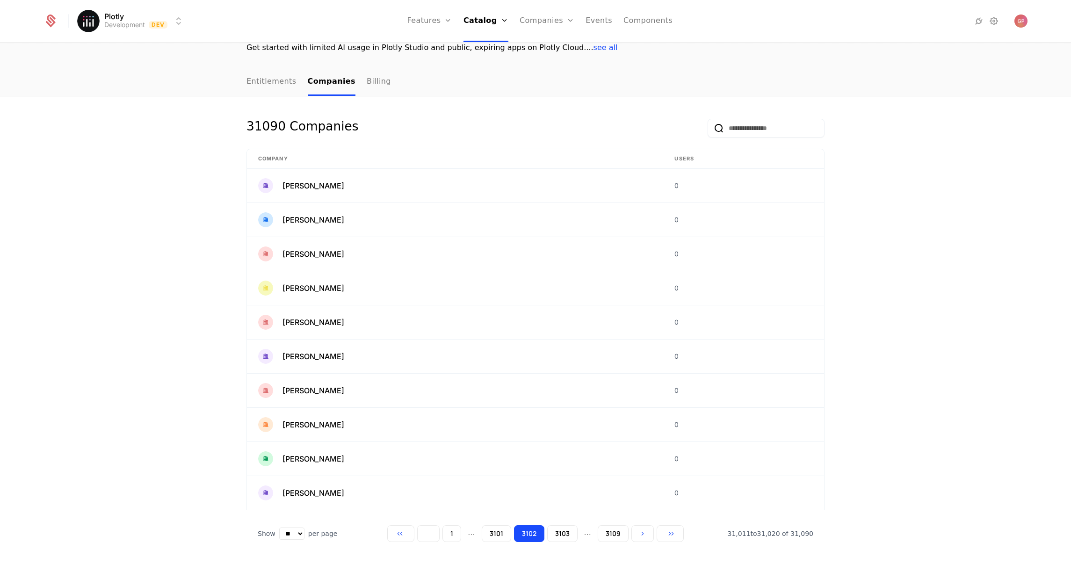
click at [417, 534] on button "Go to previous page" at bounding box center [428, 533] width 22 height 17
click at [416, 534] on button "Go to previous page" at bounding box center [427, 533] width 22 height 17
click at [416, 534] on button "Go to previous page" at bounding box center [426, 533] width 22 height 17
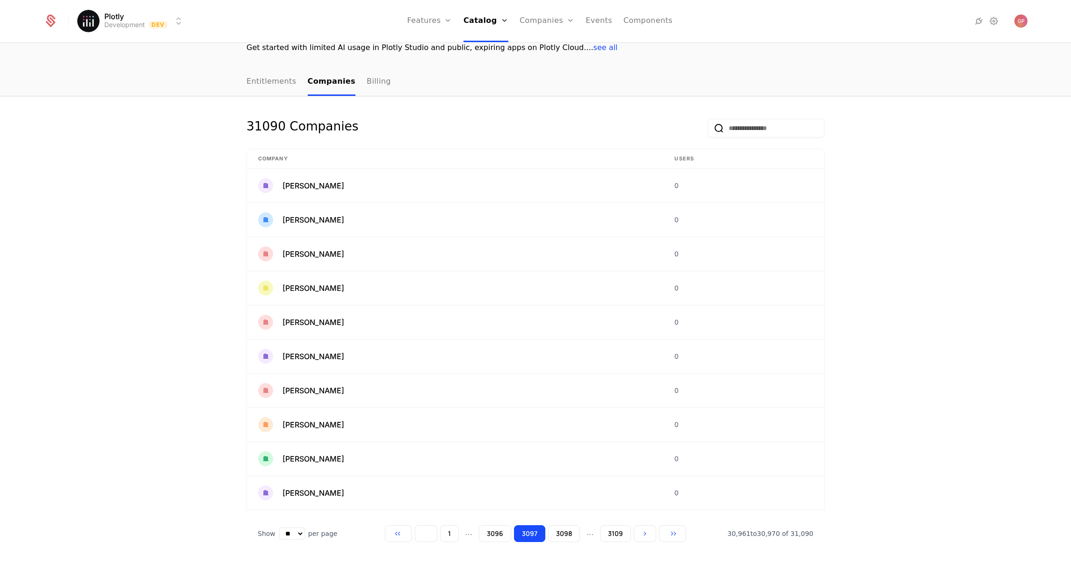
click at [416, 534] on button "Go to previous page" at bounding box center [426, 533] width 22 height 17
click at [416, 534] on button "Go to previous page" at bounding box center [425, 533] width 22 height 17
click at [416, 534] on button "Go to previous page" at bounding box center [426, 533] width 22 height 17
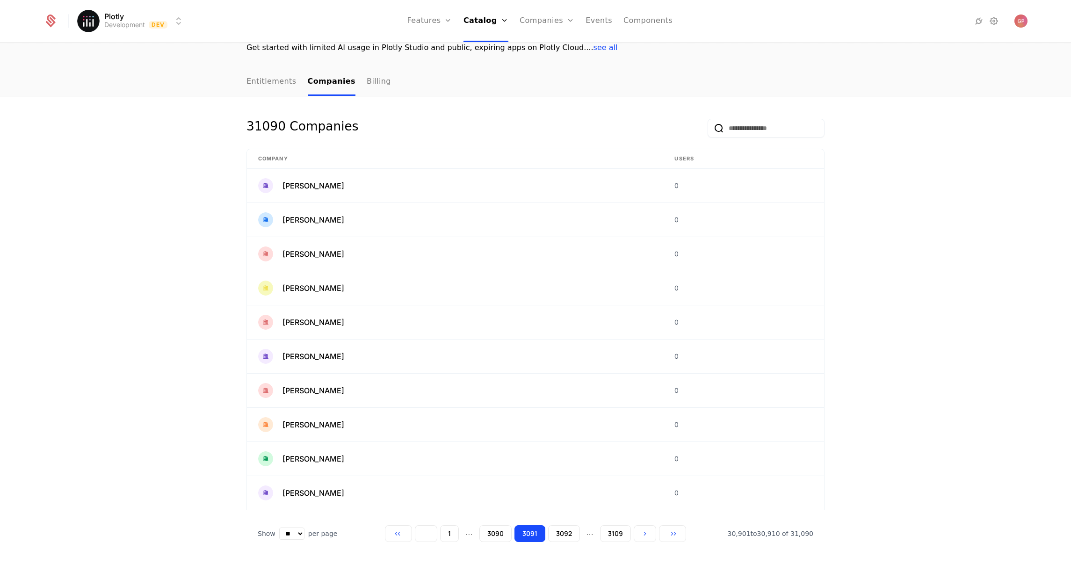
click at [416, 534] on button "Go to previous page" at bounding box center [426, 533] width 22 height 17
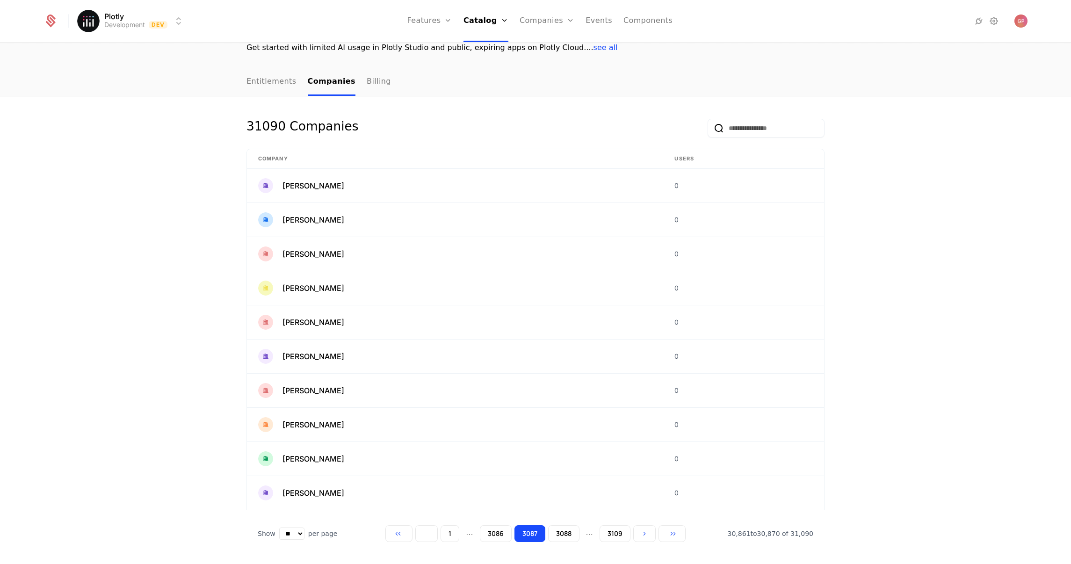
click at [416, 534] on button "Go to previous page" at bounding box center [426, 533] width 22 height 17
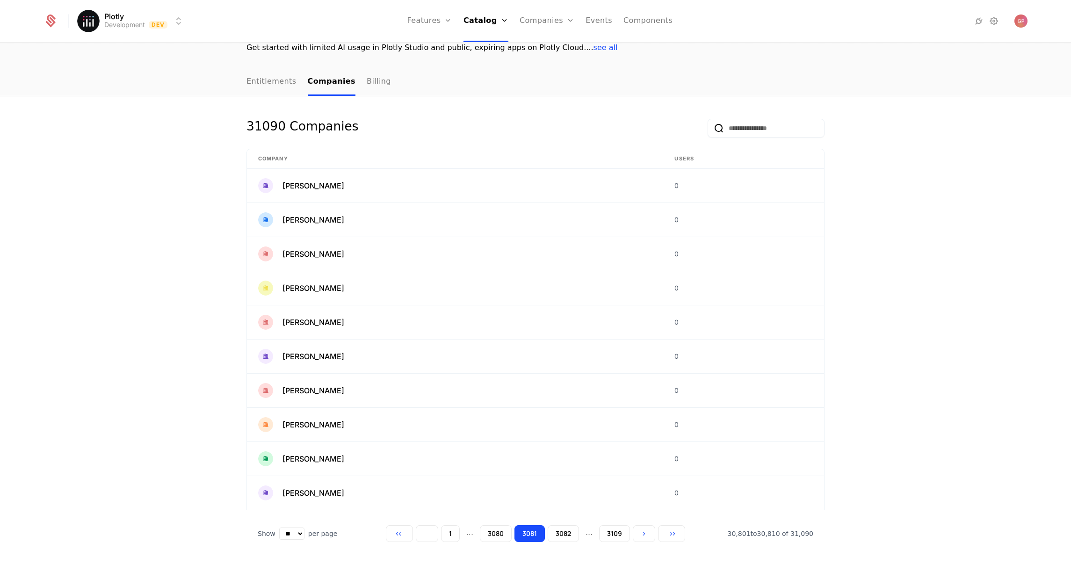
click at [416, 534] on button "Go to previous page" at bounding box center [427, 533] width 22 height 17
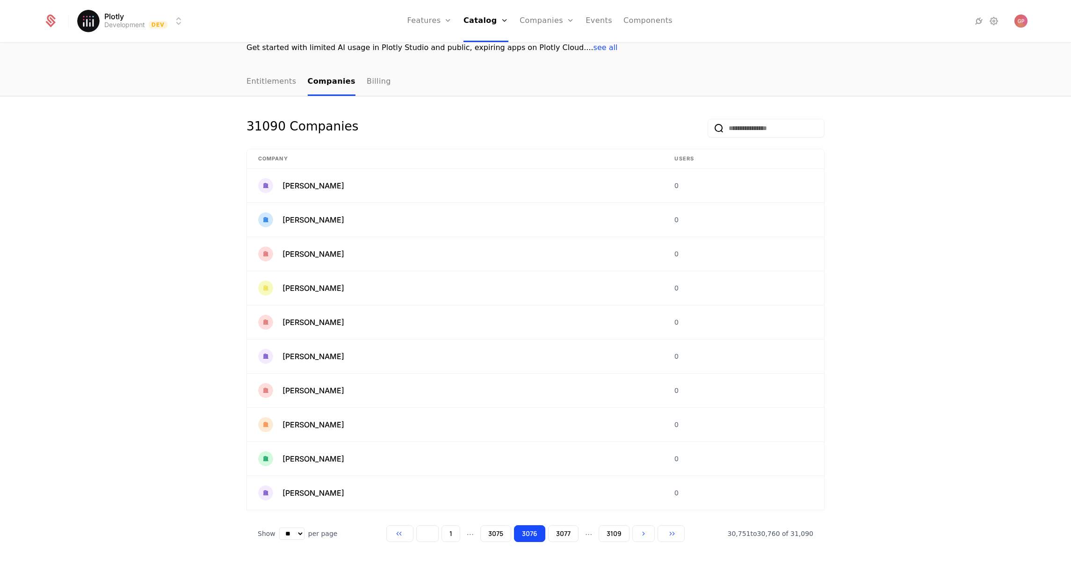
click at [416, 534] on button "Go to previous page" at bounding box center [427, 533] width 22 height 17
click at [324, 321] on span "Yadira Kassulke" at bounding box center [313, 322] width 62 height 11
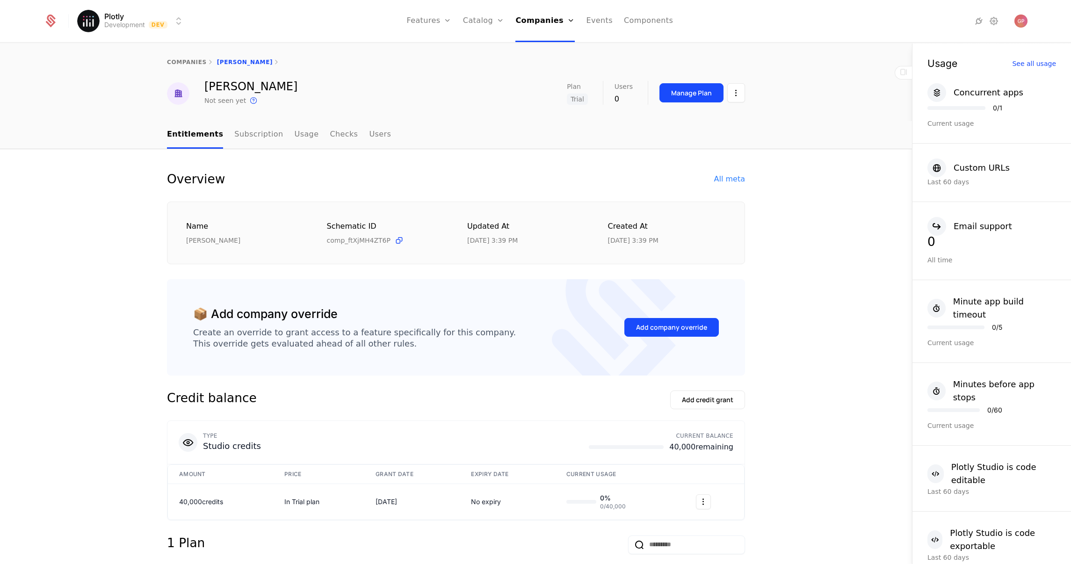
click at [728, 178] on div "All meta" at bounding box center [729, 178] width 31 height 11
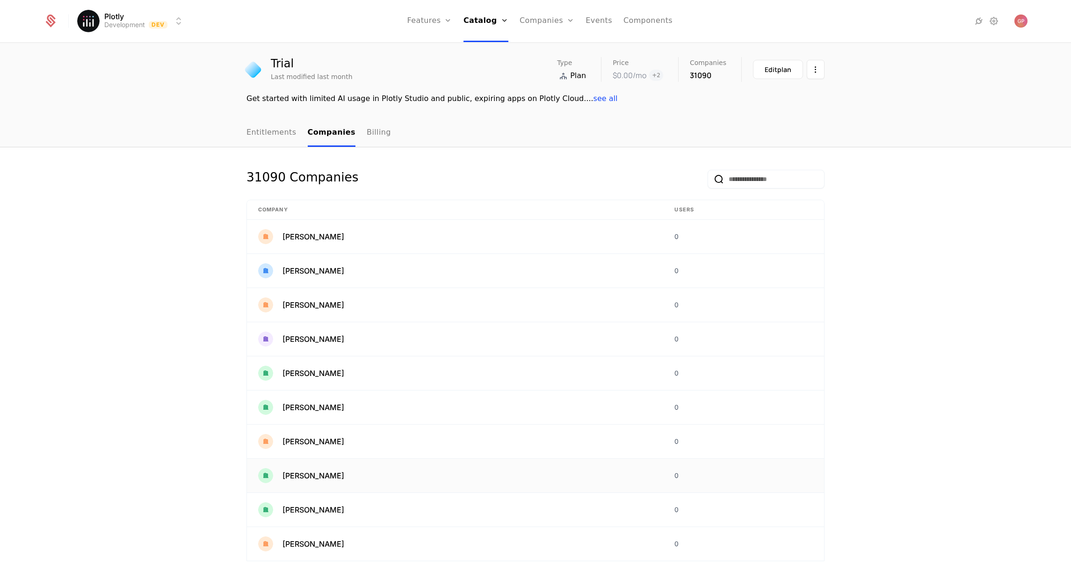
scroll to position [75, 0]
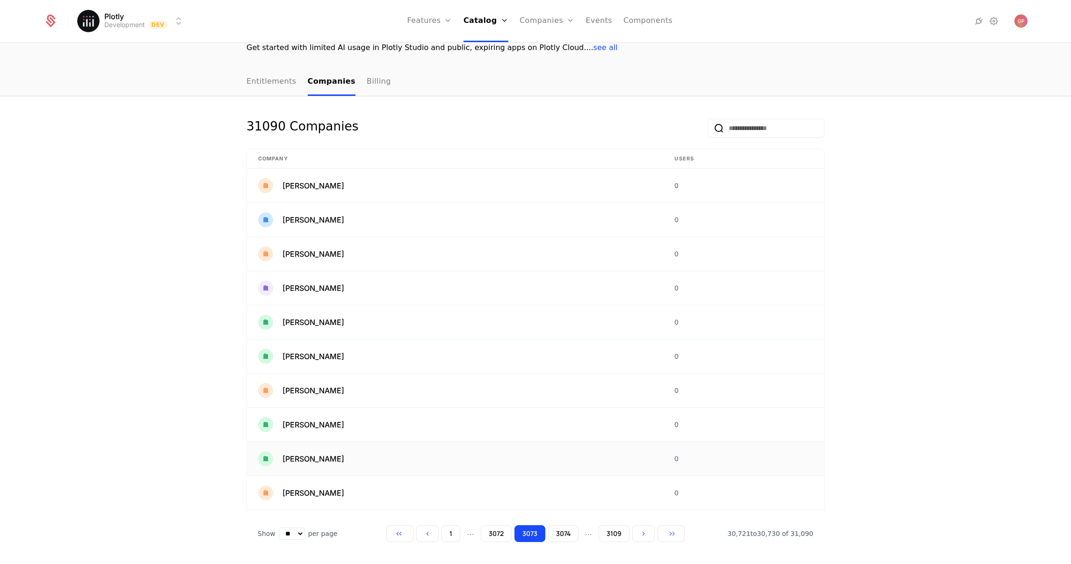
click at [300, 466] on div "Yasmeen Cartwright" at bounding box center [455, 458] width 394 height 15
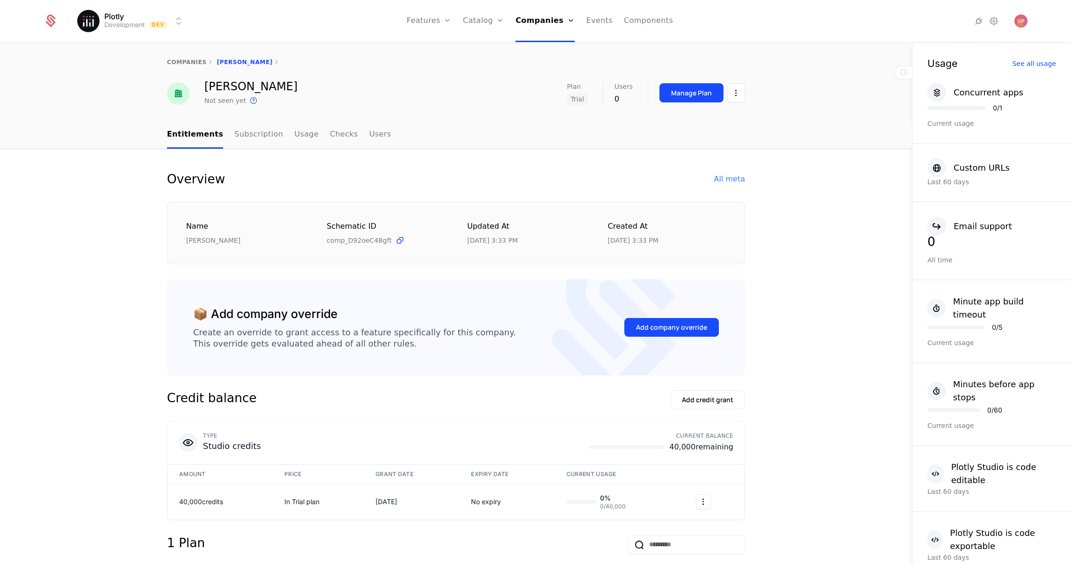
click at [729, 182] on div "All meta" at bounding box center [729, 178] width 31 height 11
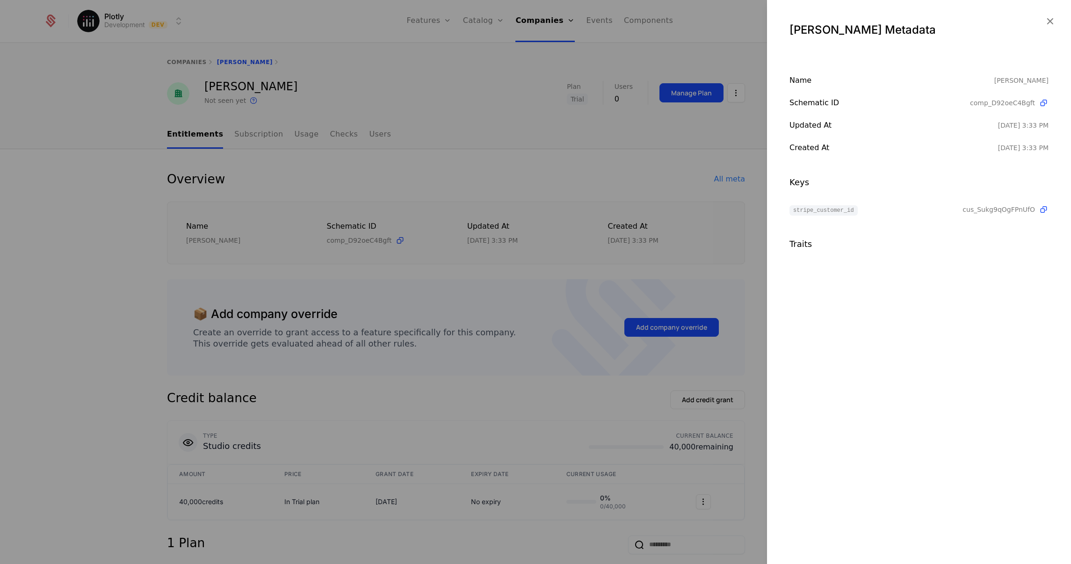
click at [93, 126] on div at bounding box center [535, 282] width 1071 height 564
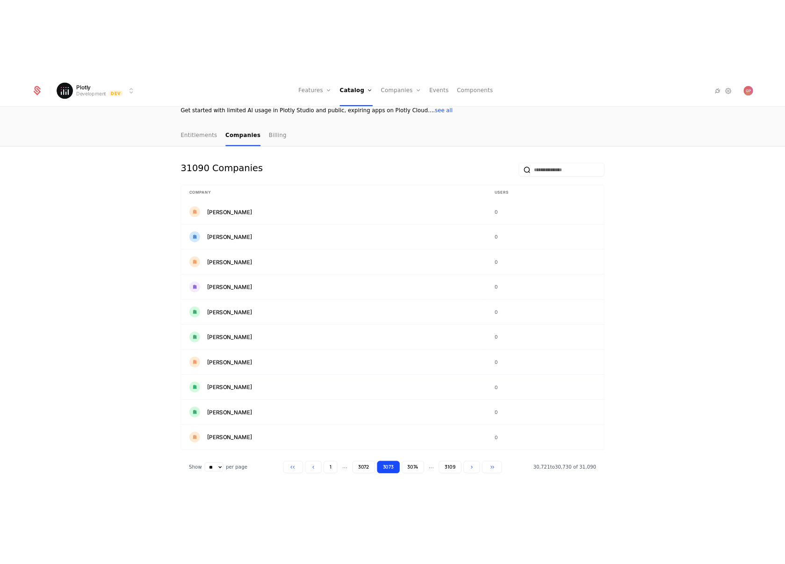
scroll to position [75, 0]
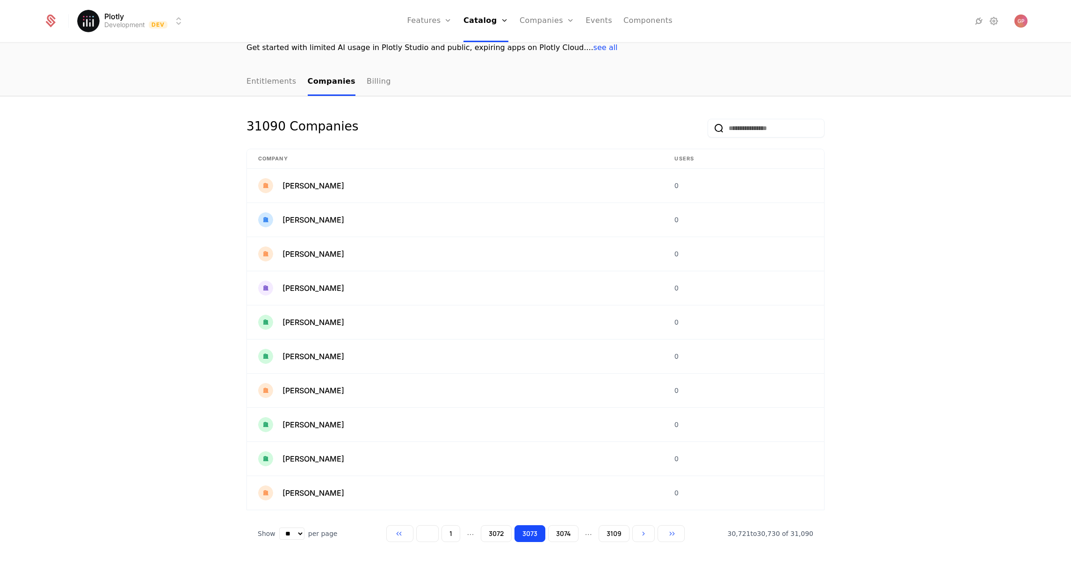
click at [419, 537] on button "Go to previous page" at bounding box center [427, 533] width 22 height 17
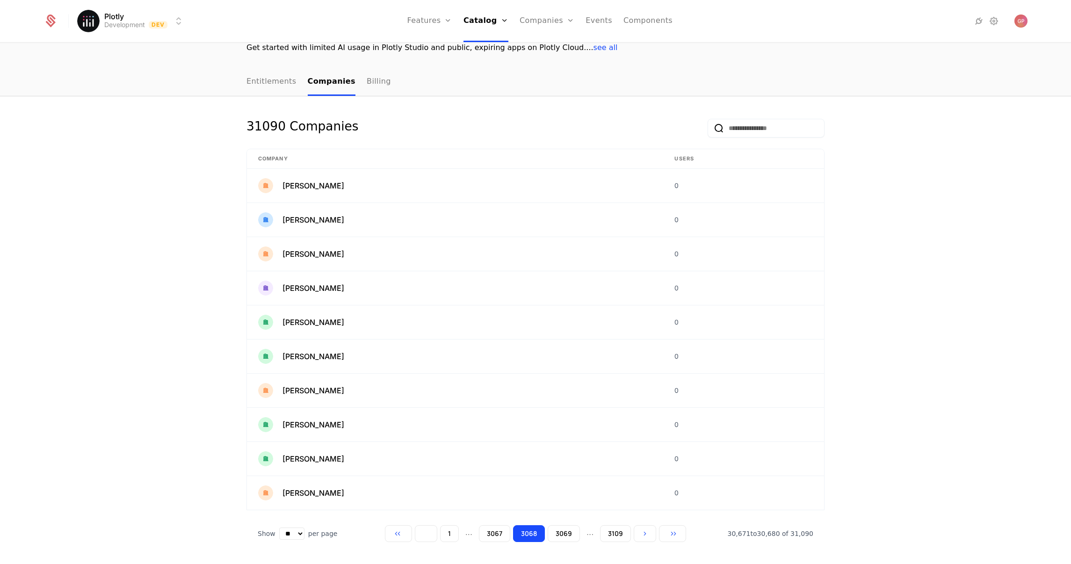
click at [419, 537] on button "Go to previous page" at bounding box center [426, 533] width 22 height 17
click at [419, 537] on button "Go to previous page" at bounding box center [425, 533] width 22 height 17
click at [419, 537] on button "Go to previous page" at bounding box center [426, 533] width 22 height 17
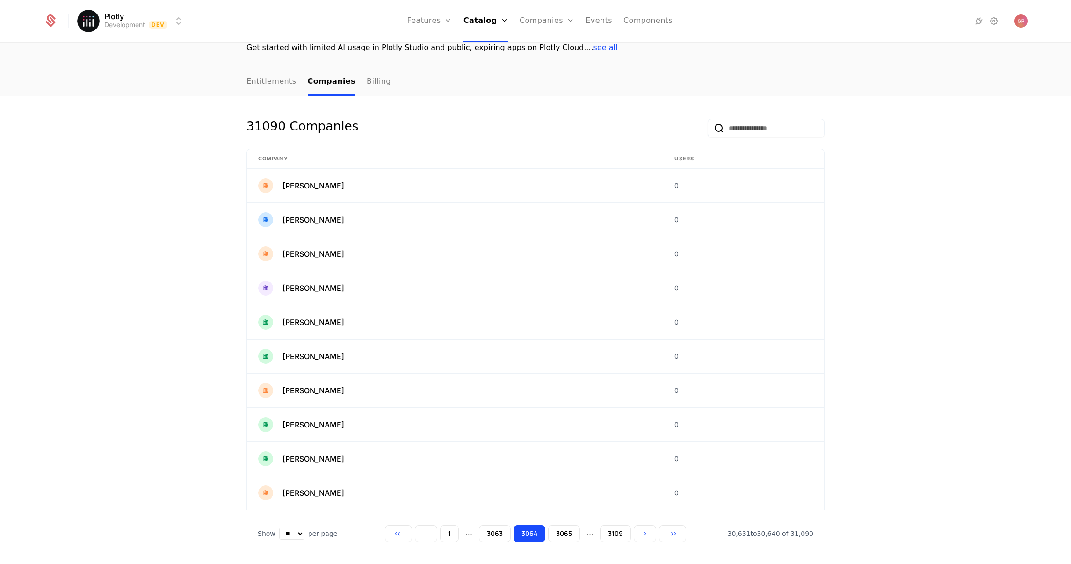
click at [419, 537] on button "Go to previous page" at bounding box center [426, 533] width 22 height 17
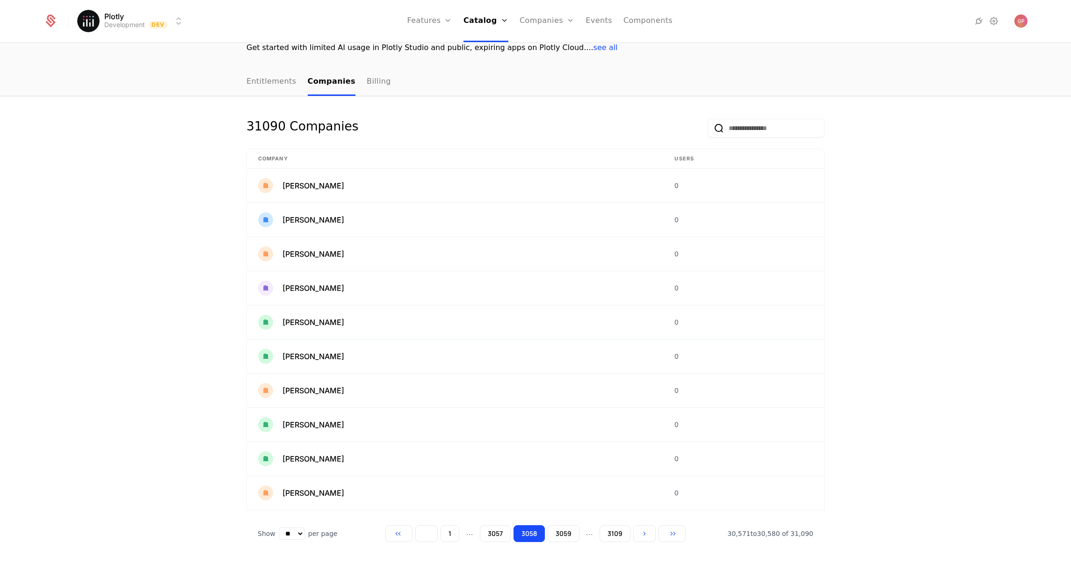
click at [419, 537] on button "Go to previous page" at bounding box center [426, 533] width 22 height 17
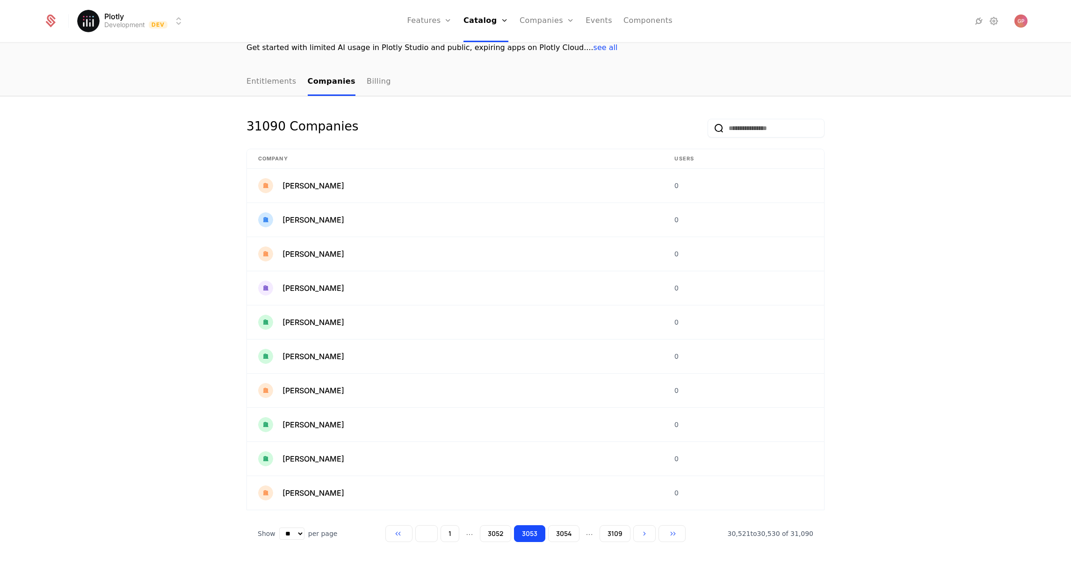
click at [419, 537] on button "Go to previous page" at bounding box center [426, 533] width 22 height 17
click at [419, 537] on button "Go to previous page" at bounding box center [427, 533] width 22 height 17
click at [419, 537] on button "Go to previous page" at bounding box center [426, 533] width 22 height 17
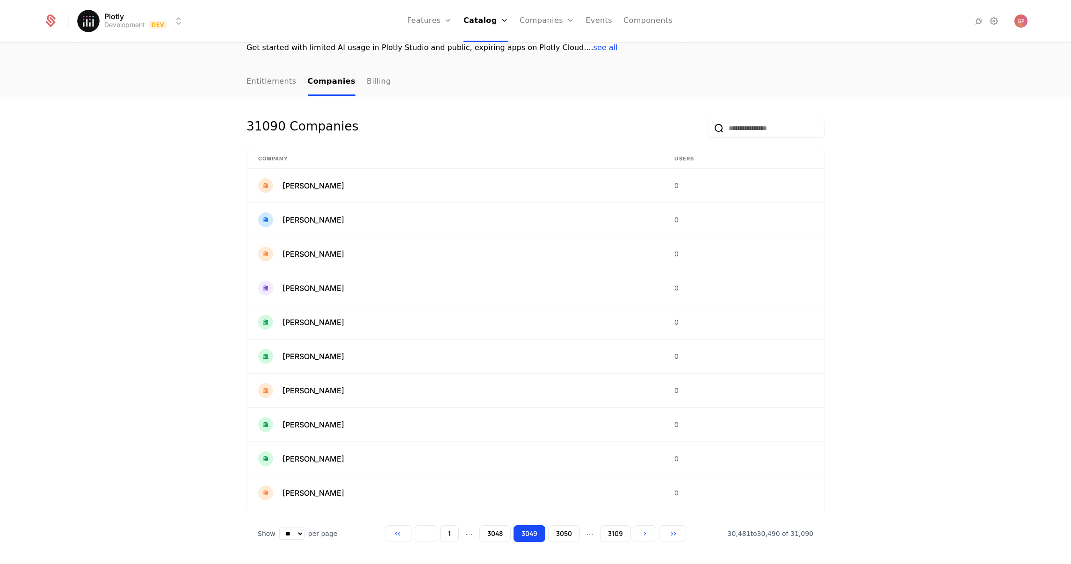
click at [419, 537] on button "Go to previous page" at bounding box center [426, 533] width 22 height 17
click at [492, 533] on button "3044" at bounding box center [494, 533] width 31 height 17
click at [339, 423] on span "Wilhelmine MacGyver" at bounding box center [313, 424] width 62 height 11
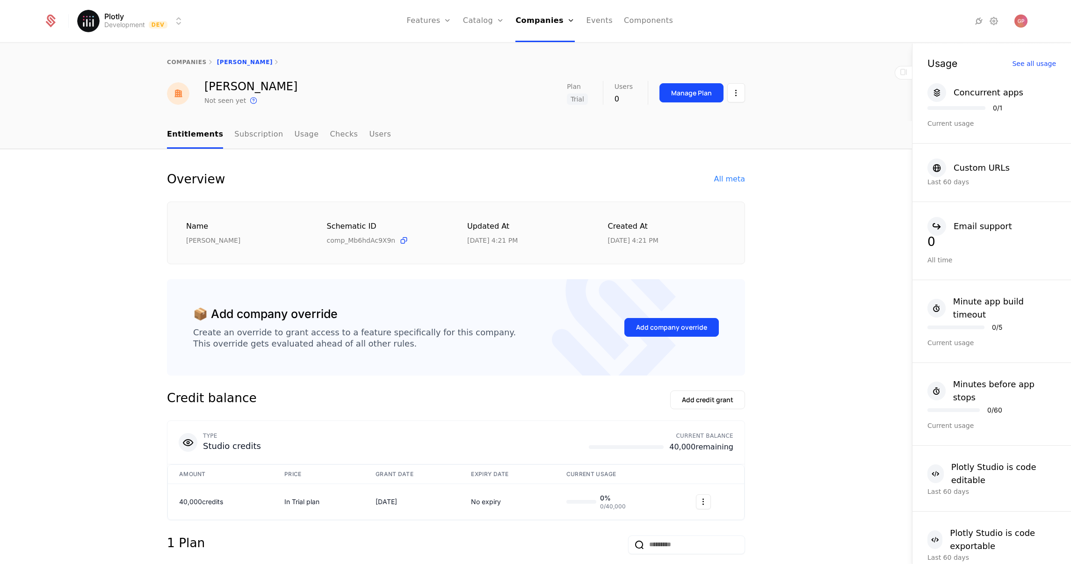
click at [736, 175] on div "All meta" at bounding box center [729, 178] width 31 height 11
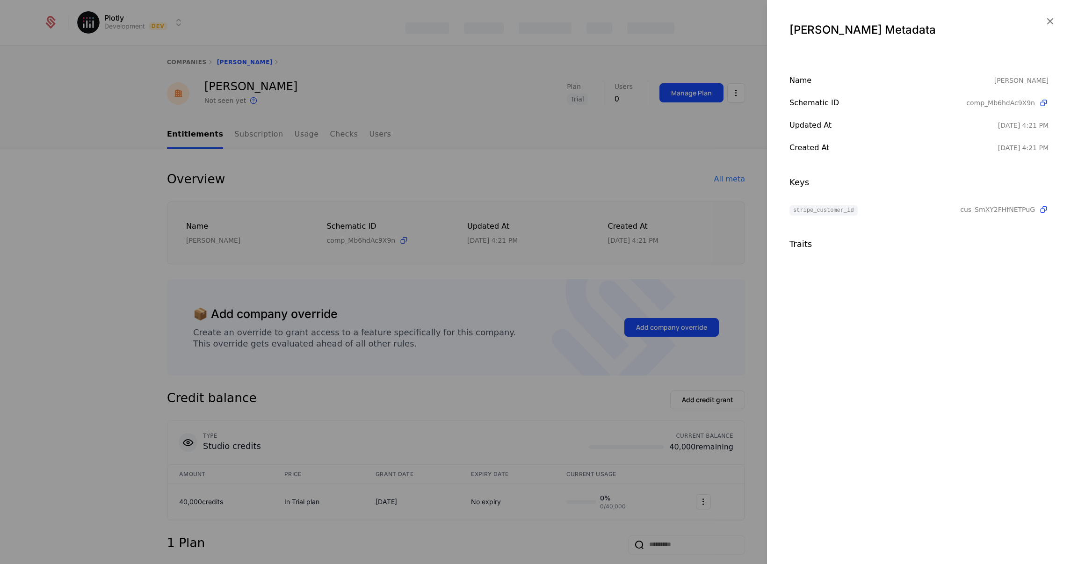
click at [574, 60] on div at bounding box center [535, 282] width 1071 height 564
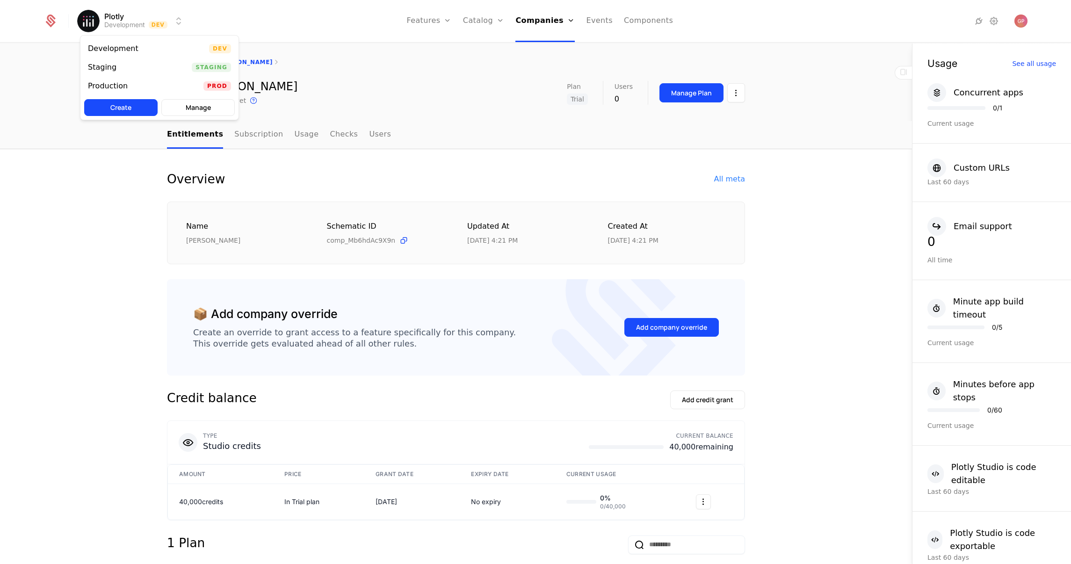
click at [175, 22] on html "Plotly Development Dev Features Features Flags Catalog Plans Add Ons Credits Co…" at bounding box center [535, 282] width 1071 height 564
click at [148, 63] on div "Staging Staging" at bounding box center [159, 67] width 158 height 19
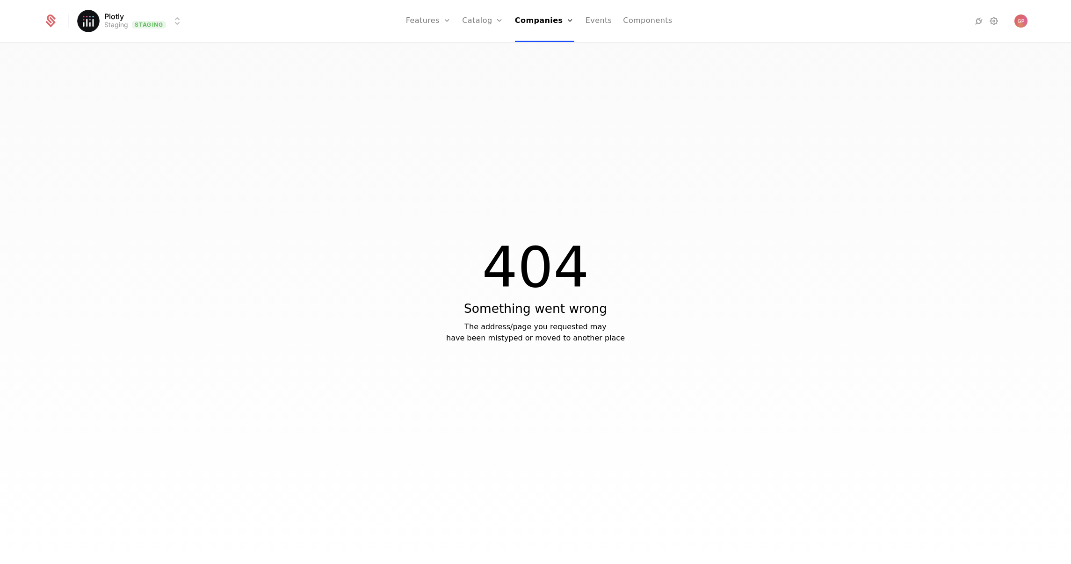
drag, startPoint x: 426, startPoint y: 23, endPoint x: 429, endPoint y: 33, distance: 9.6
click at [426, 24] on link "Features" at bounding box center [428, 21] width 45 height 42
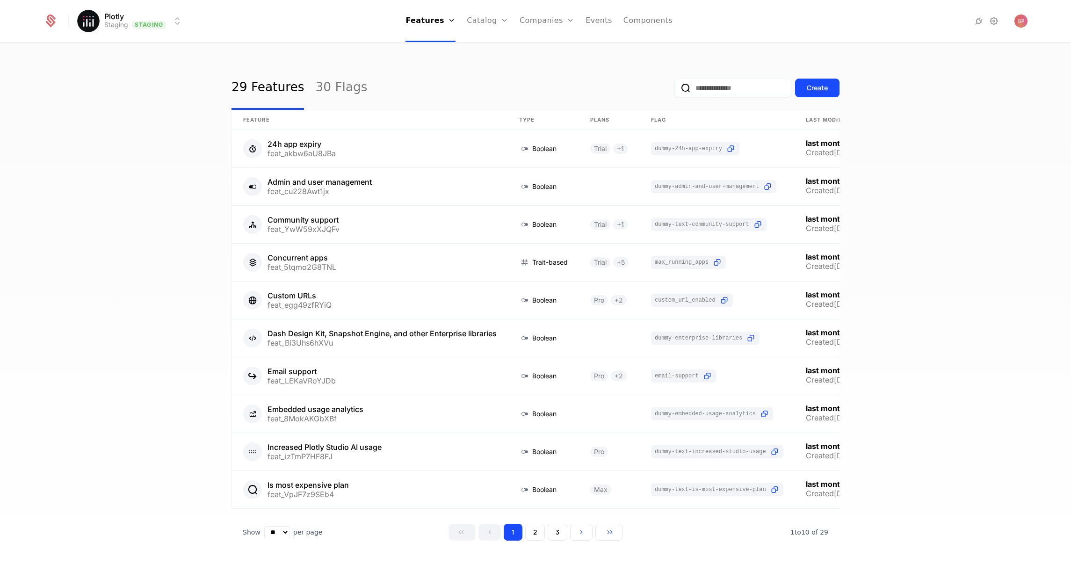
click at [543, 65] on link "Users" at bounding box center [552, 60] width 43 height 7
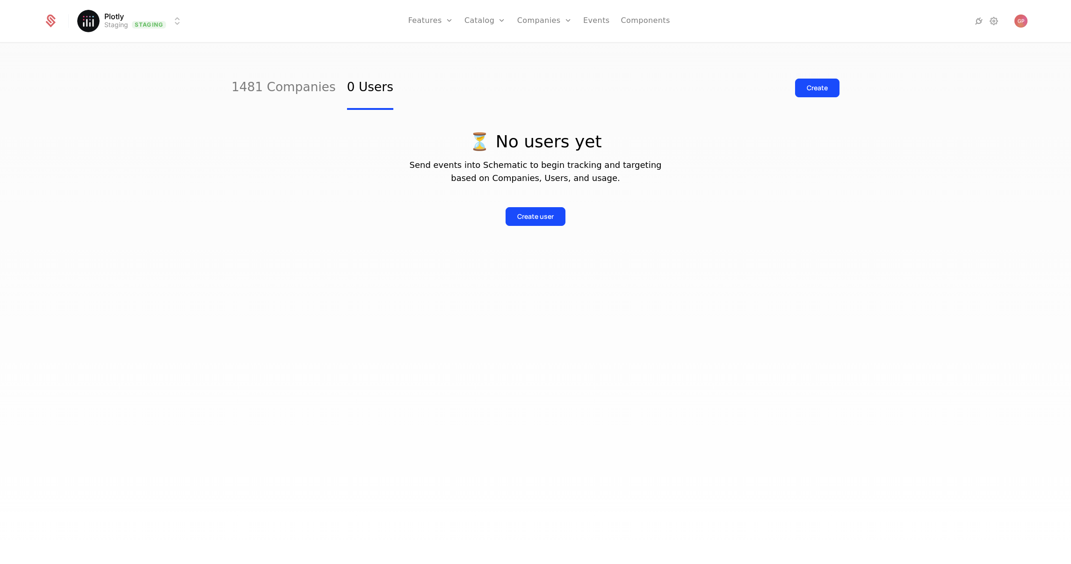
click at [546, 20] on link "Companies" at bounding box center [544, 21] width 55 height 42
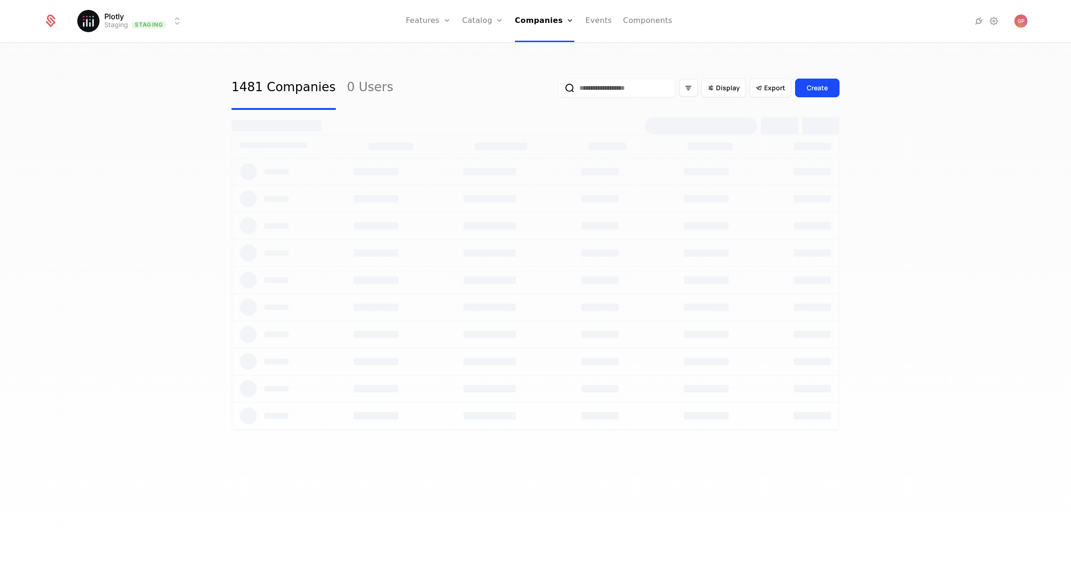
click at [304, 89] on link "1481 Companies" at bounding box center [283, 88] width 104 height 44
